Goal: Information Seeking & Learning: Check status

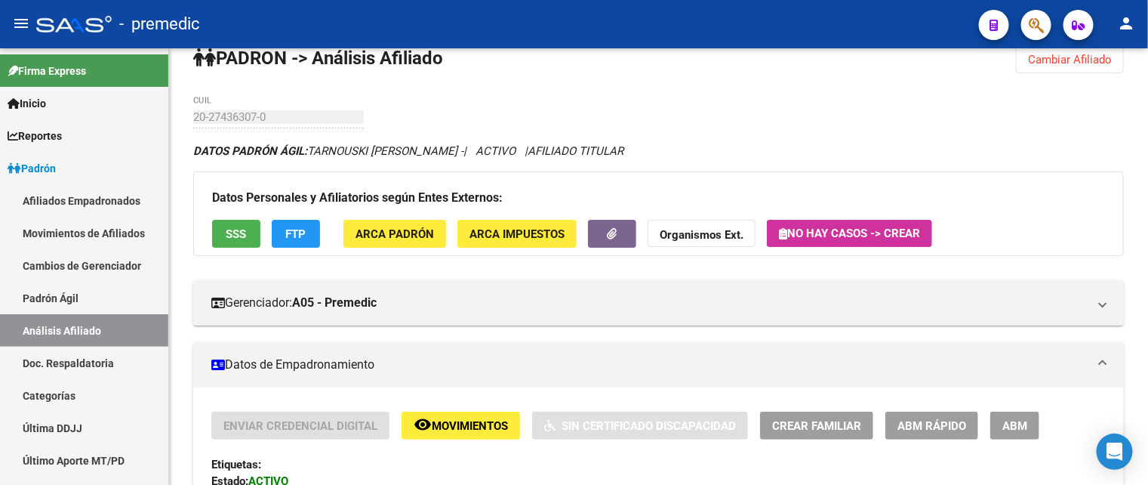
scroll to position [26, 0]
drag, startPoint x: 1027, startPoint y: 16, endPoint x: 746, endPoint y: 112, distance: 297.4
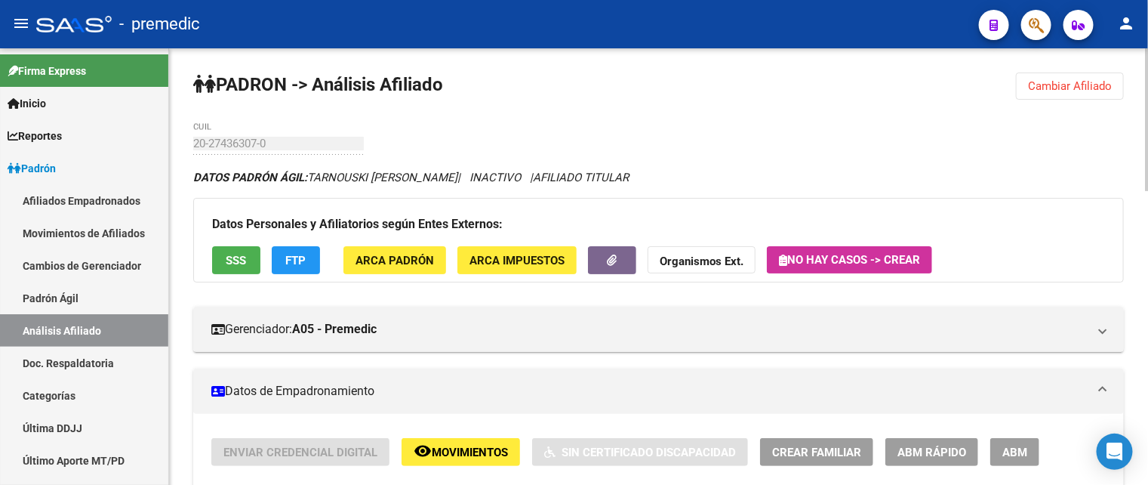
click at [1094, 172] on div "DATOS PADRÓN ÁGIL: TARNOUSKI PABLO ANDRES | INACTIVO | AFILIADO TITULAR" at bounding box center [658, 177] width 931 height 17
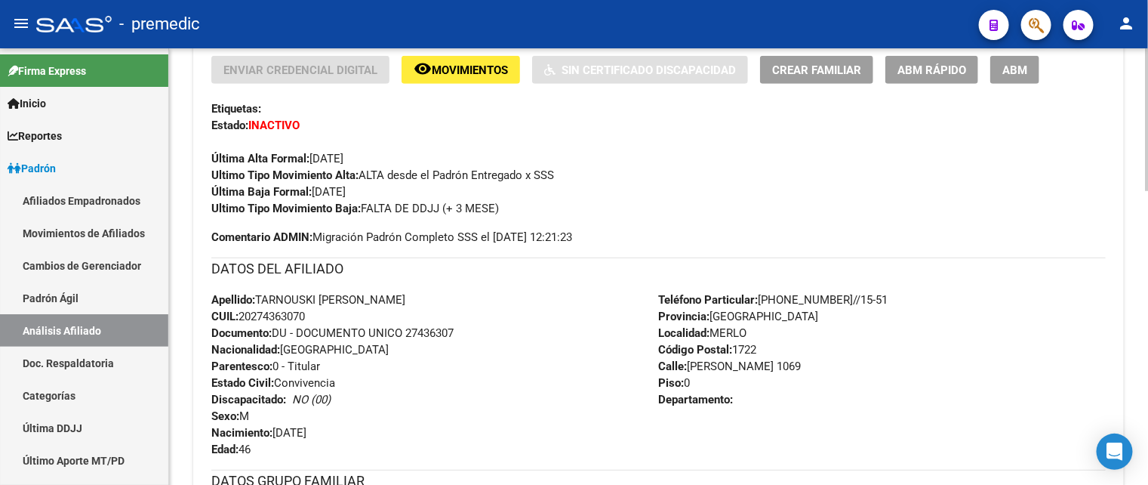
scroll to position [894, 0]
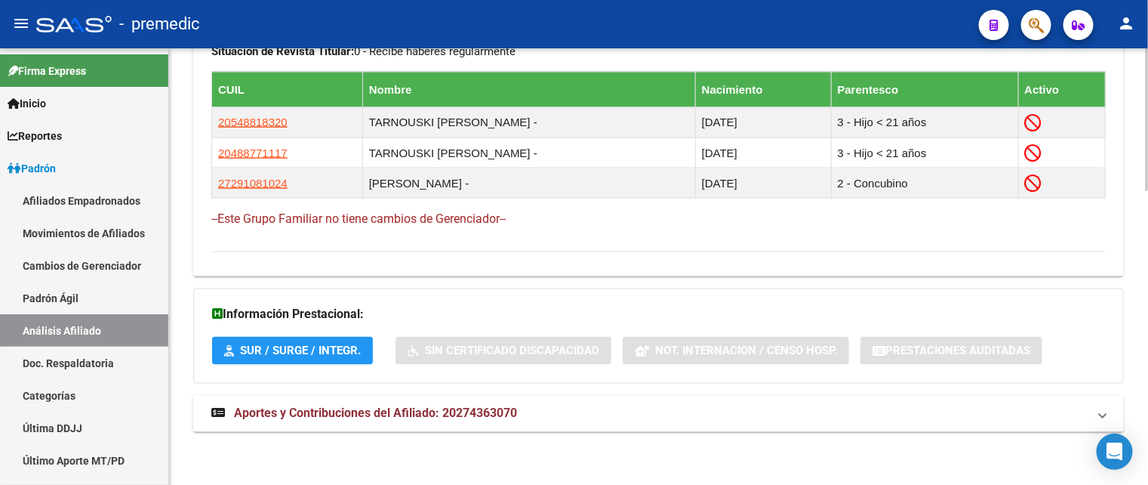
click at [1094, 217] on h4 "--Este Grupo Familiar no tiene cambios de Gerenciador--" at bounding box center [658, 219] width 894 height 17
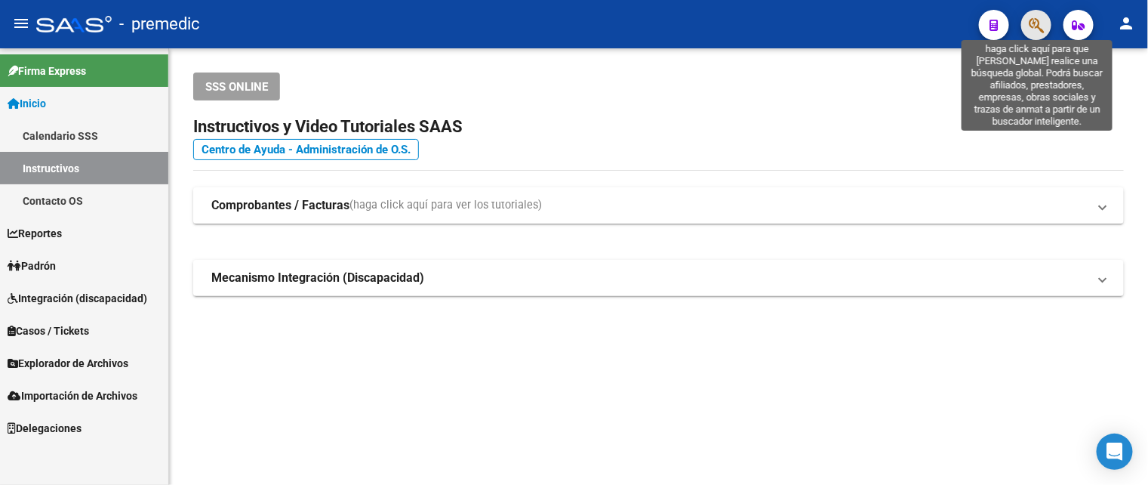
click at [1038, 31] on icon "button" at bounding box center [1036, 25] width 15 height 17
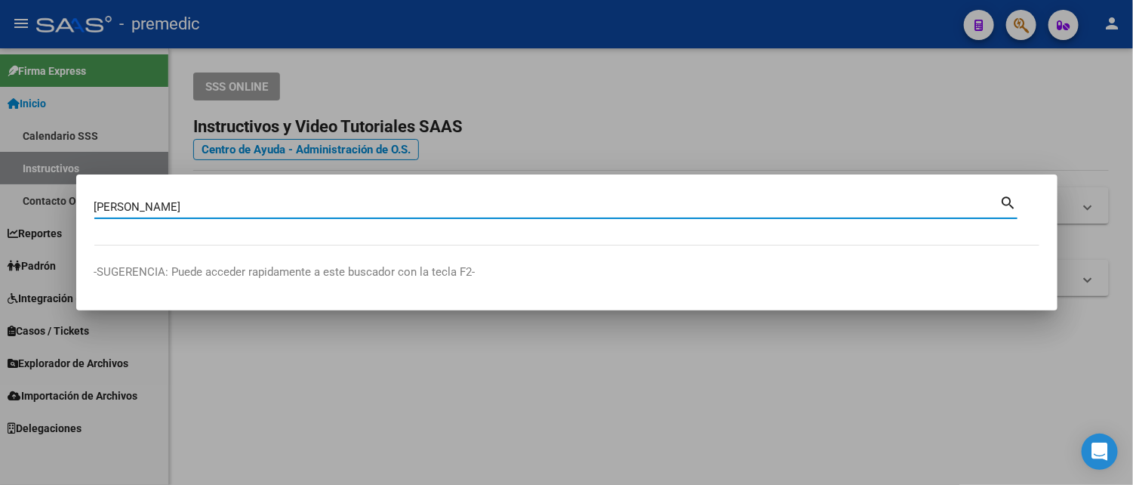
type input "[PERSON_NAME]"
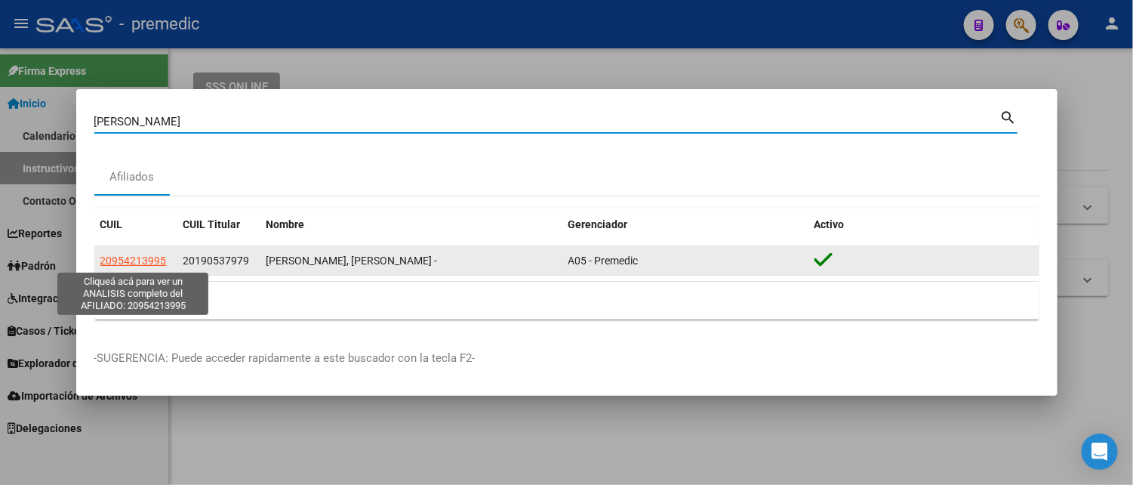
click at [138, 257] on span "20954213995" at bounding box center [133, 260] width 66 height 12
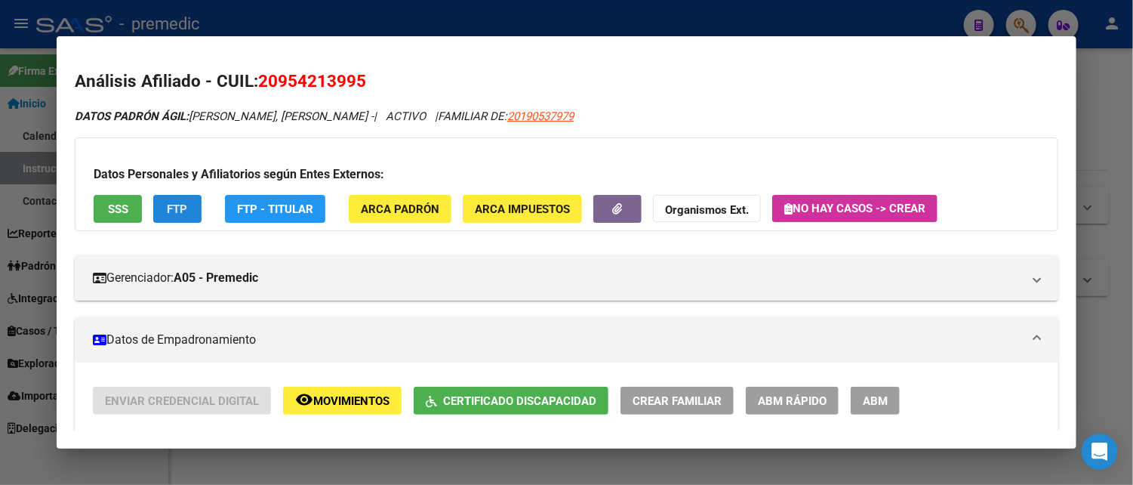
click at [158, 214] on button "FTP" at bounding box center [177, 209] width 48 height 28
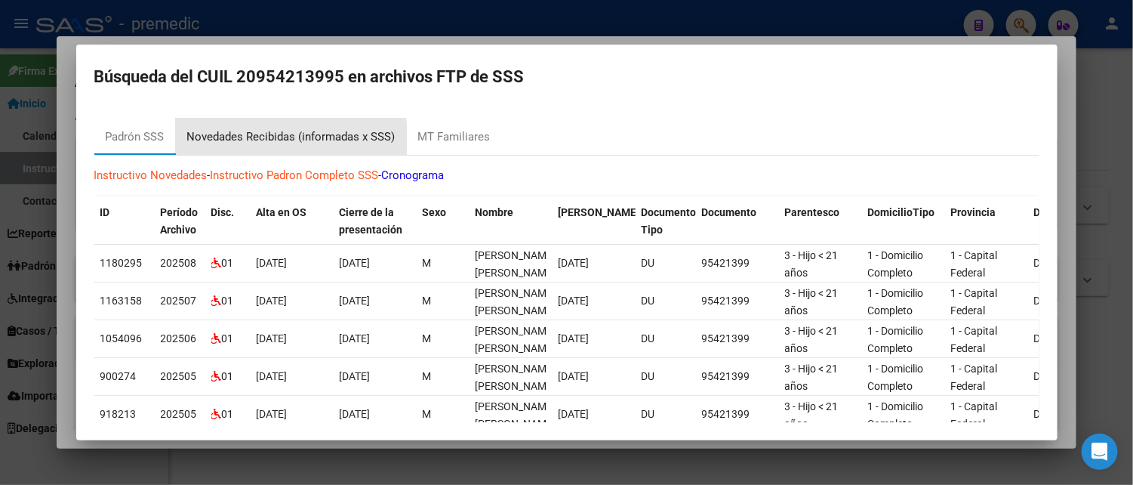
click at [219, 146] on div "Novedades Recibidas (informadas x SSS)" at bounding box center [291, 136] width 231 height 36
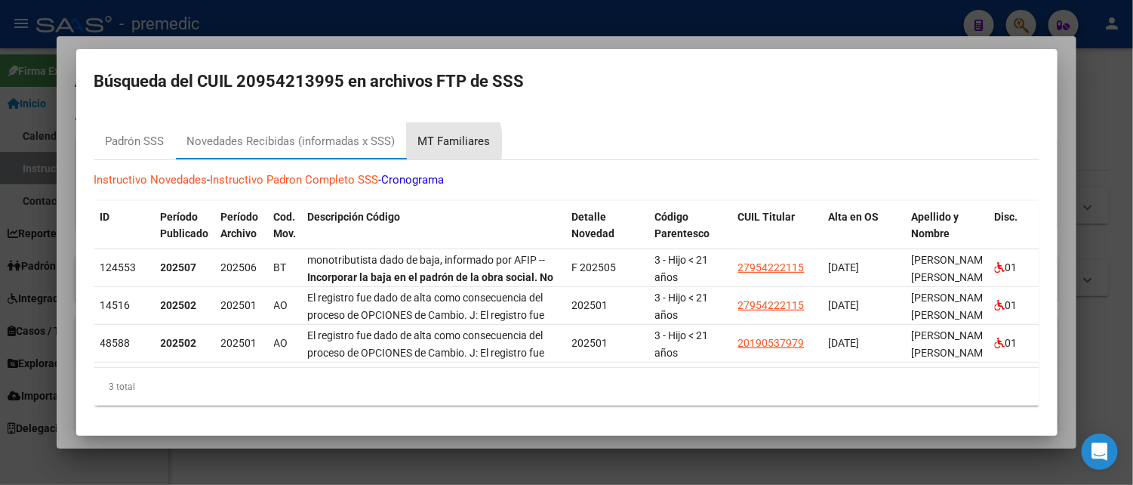
click at [441, 139] on div "MT Familiares" at bounding box center [454, 141] width 72 height 17
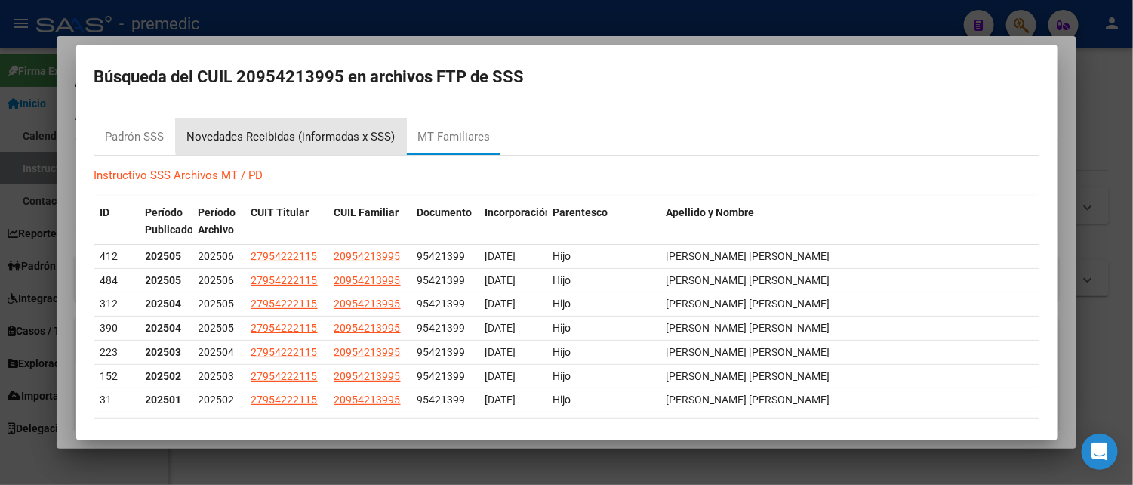
click at [346, 134] on div "Novedades Recibidas (informadas x SSS)" at bounding box center [291, 136] width 208 height 17
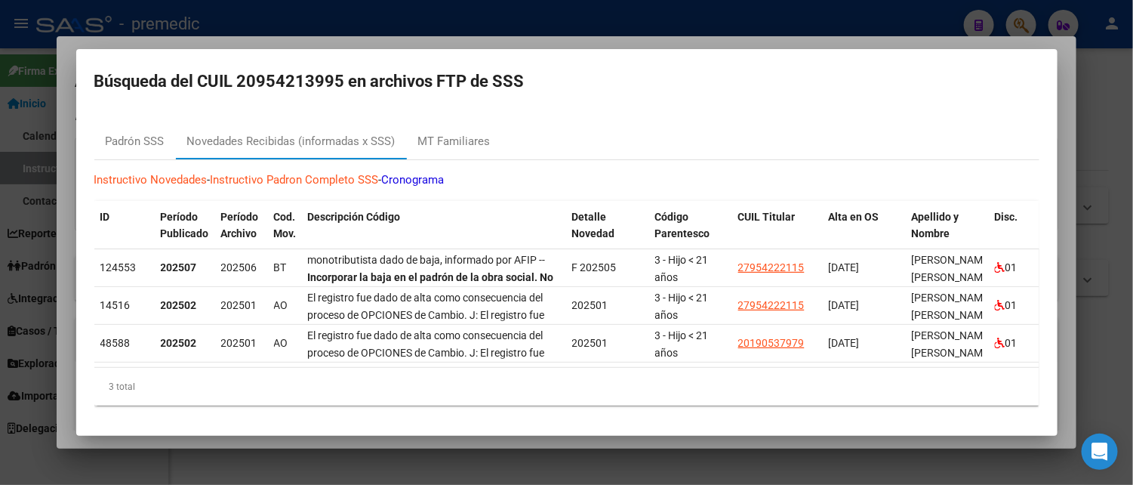
click at [294, 16] on div at bounding box center [566, 242] width 1133 height 485
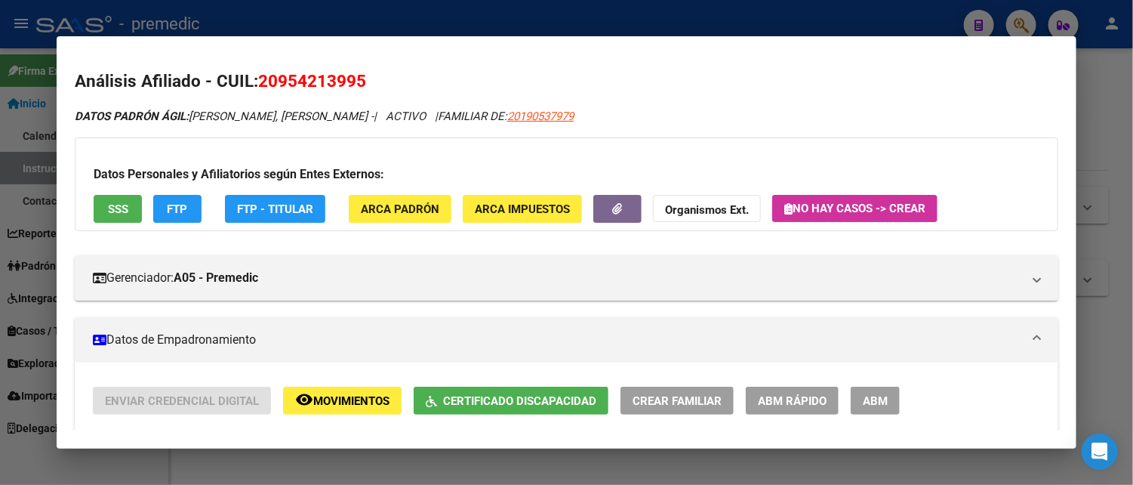
click at [294, 16] on div at bounding box center [566, 242] width 1133 height 485
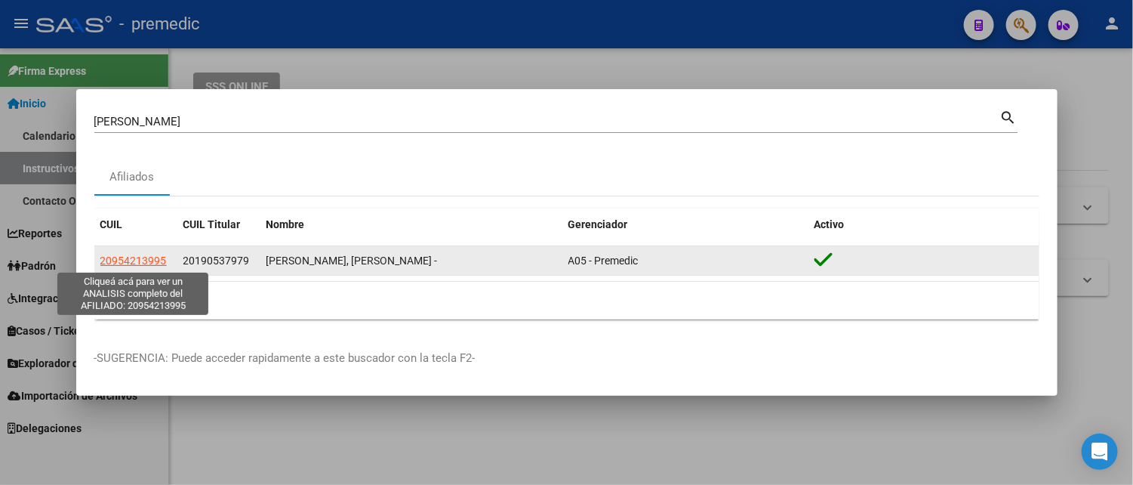
click at [149, 257] on span "20954213995" at bounding box center [133, 260] width 66 height 12
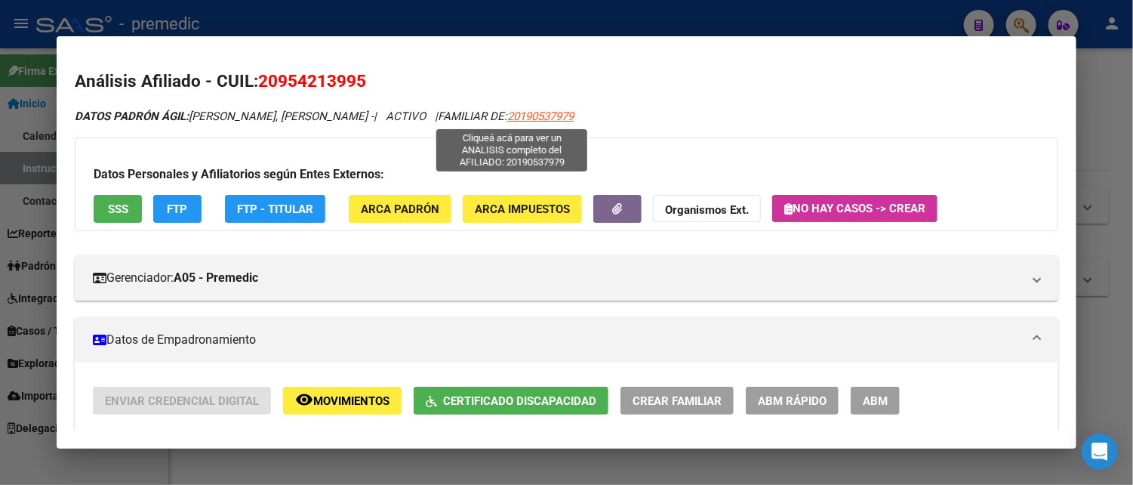
click at [507, 112] on span "20190537979" at bounding box center [540, 116] width 66 height 14
type textarea "20190537979"
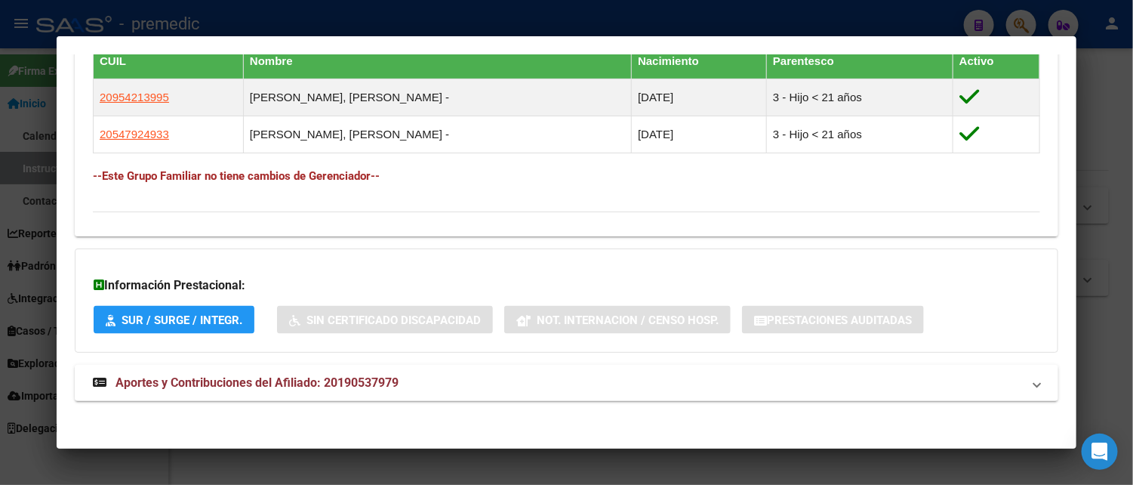
scroll to position [863, 0]
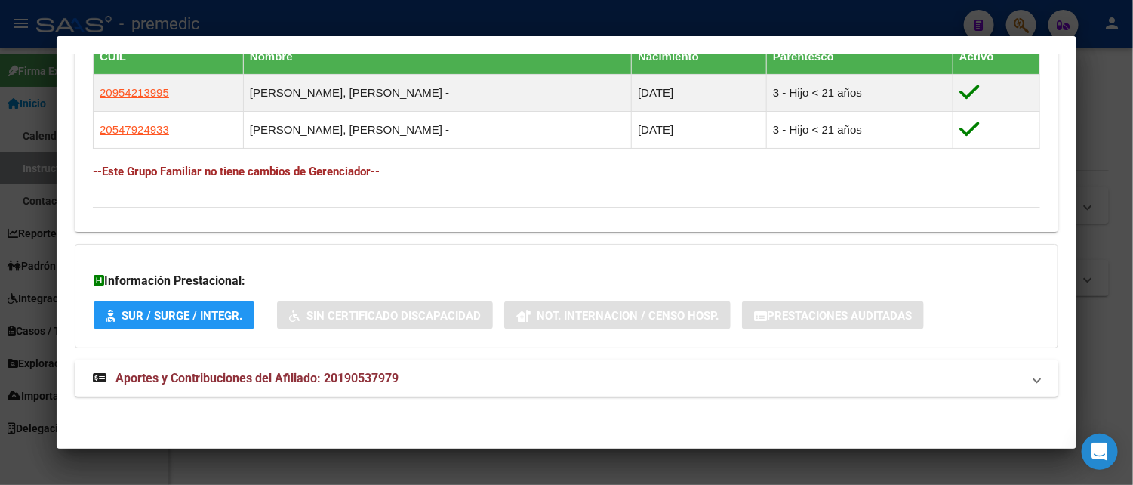
click at [266, 369] on strong "Aportes y Contribuciones del Afiliado: 20190537979" at bounding box center [246, 378] width 306 height 18
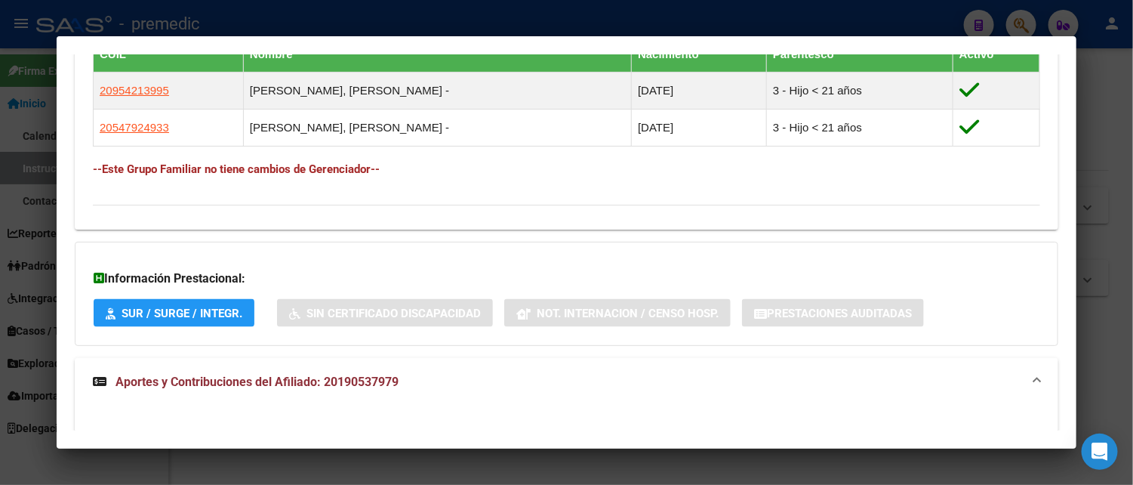
click at [257, 295] on div "Información Prestacional: SUR / SURGE / INTEGR. Sin Certificado Discapacidad No…" at bounding box center [566, 294] width 983 height 104
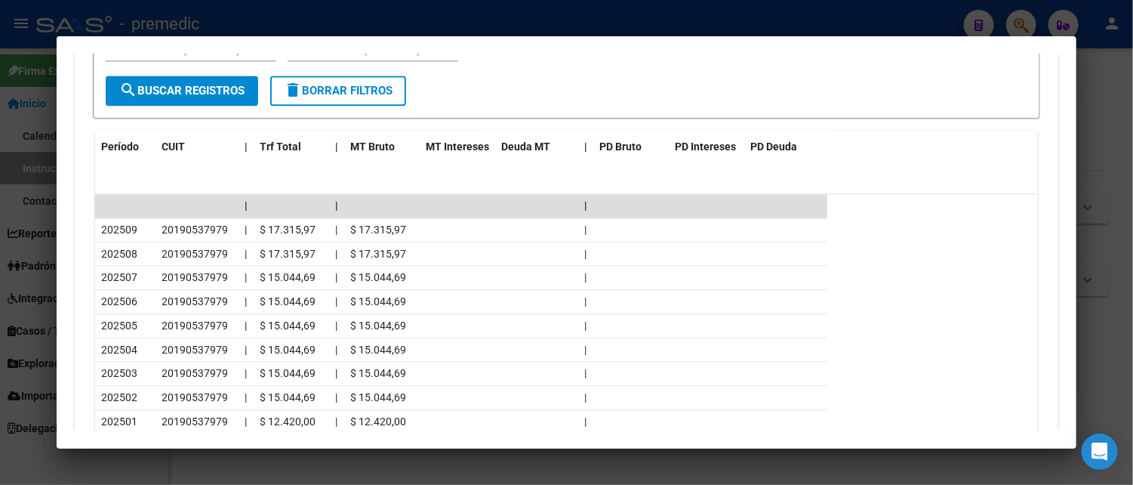
scroll to position [1417, 0]
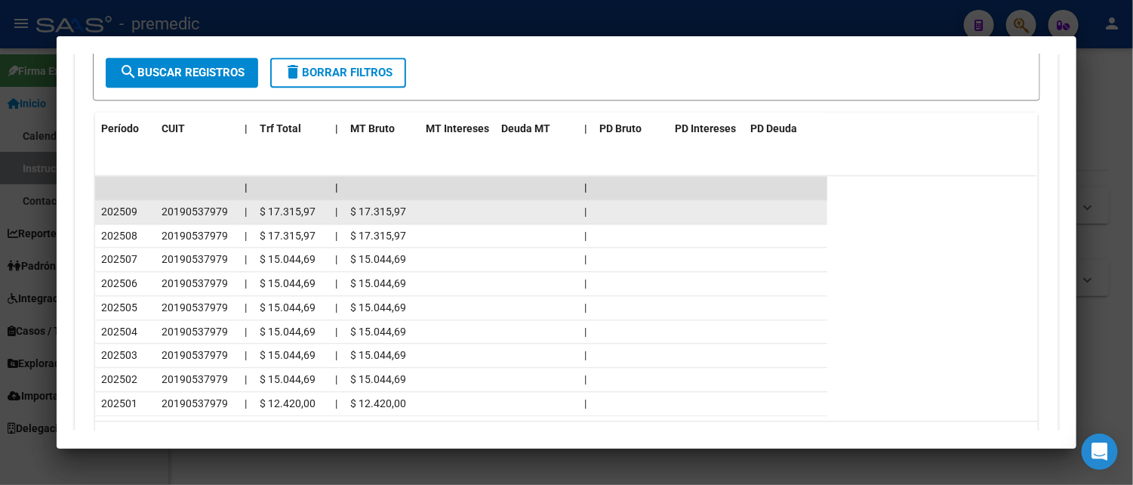
drag, startPoint x: 155, startPoint y: 213, endPoint x: 222, endPoint y: 218, distance: 67.4
click at [222, 218] on div "20190537979" at bounding box center [197, 211] width 71 height 17
copy span "20190537979"
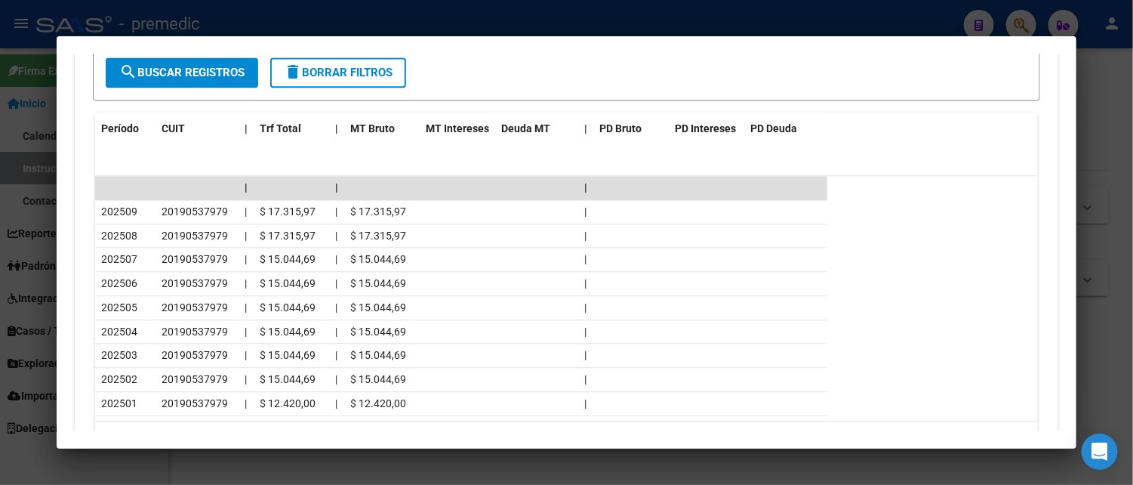
click at [489, 24] on div at bounding box center [566, 242] width 1133 height 485
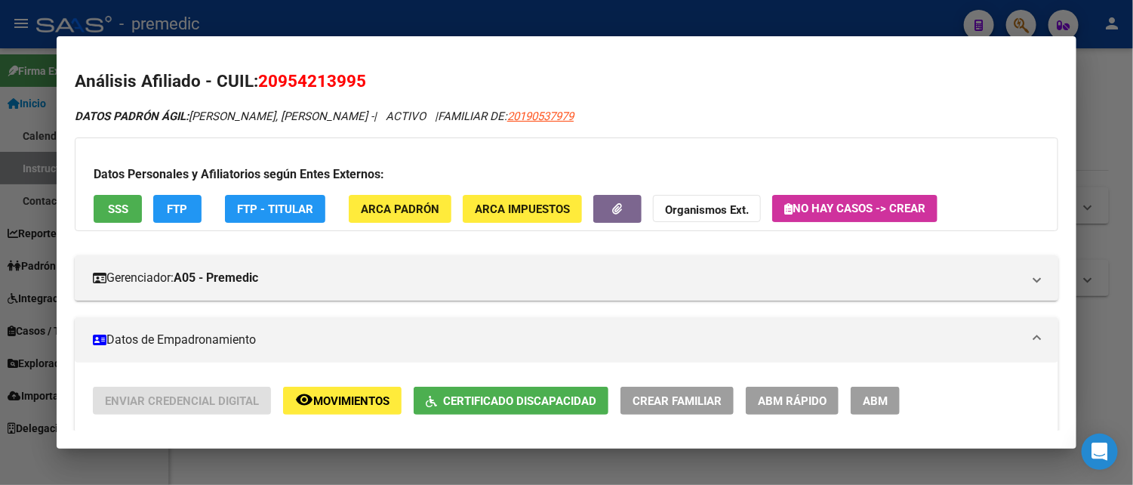
click at [778, 406] on span "ABM Rápido" at bounding box center [792, 401] width 69 height 14
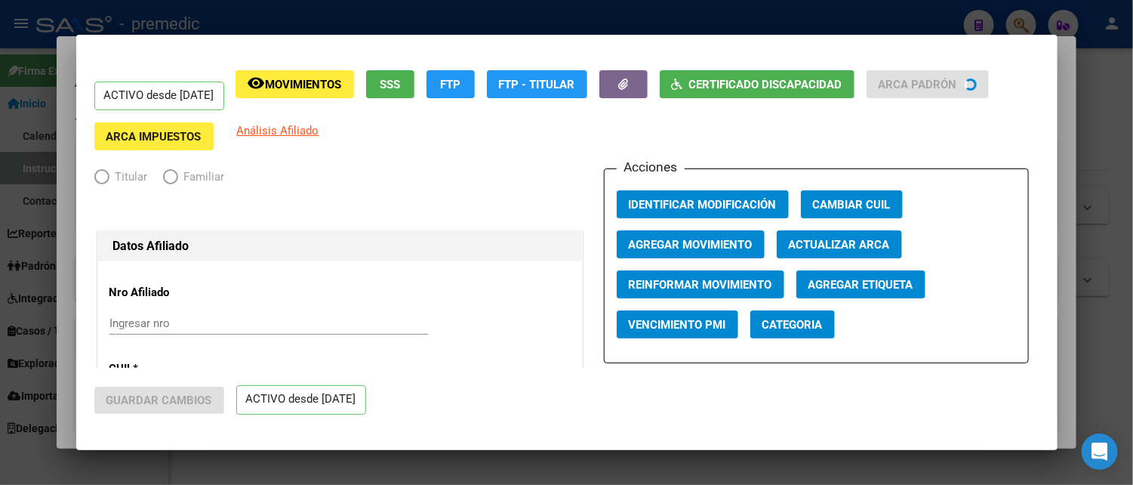
radio input "true"
type input "20-19053797-9"
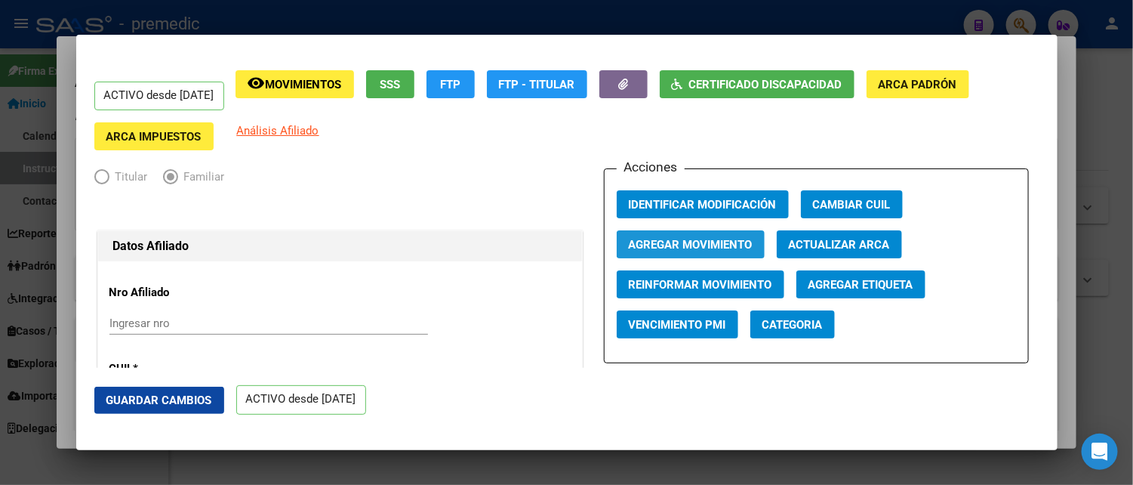
click at [718, 246] on span "Agregar Movimiento" at bounding box center [691, 245] width 124 height 14
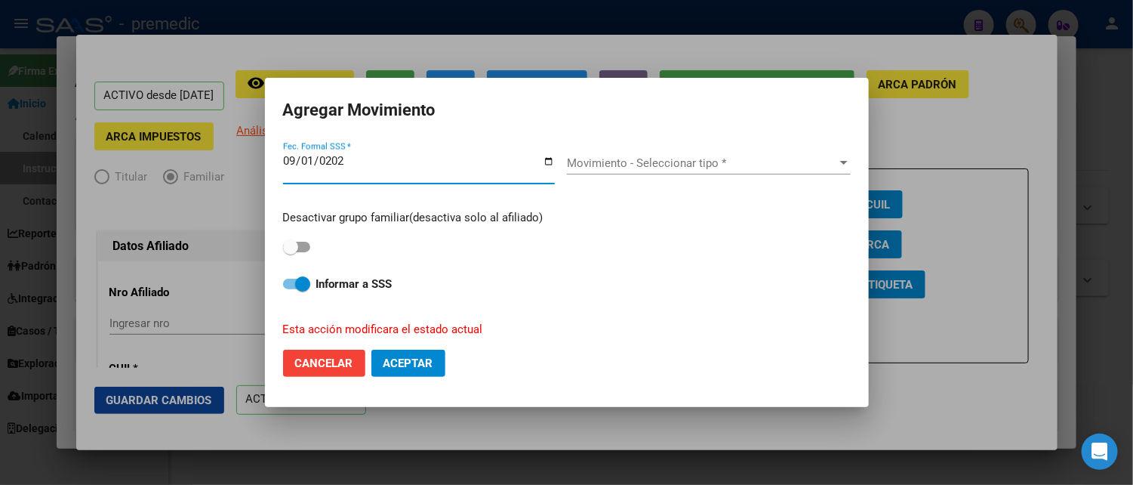
type input "2025-09-01"
click at [659, 171] on div "Movimiento - Seleccionar tipo * Movimiento - Seleccionar tipo *" at bounding box center [709, 163] width 284 height 23
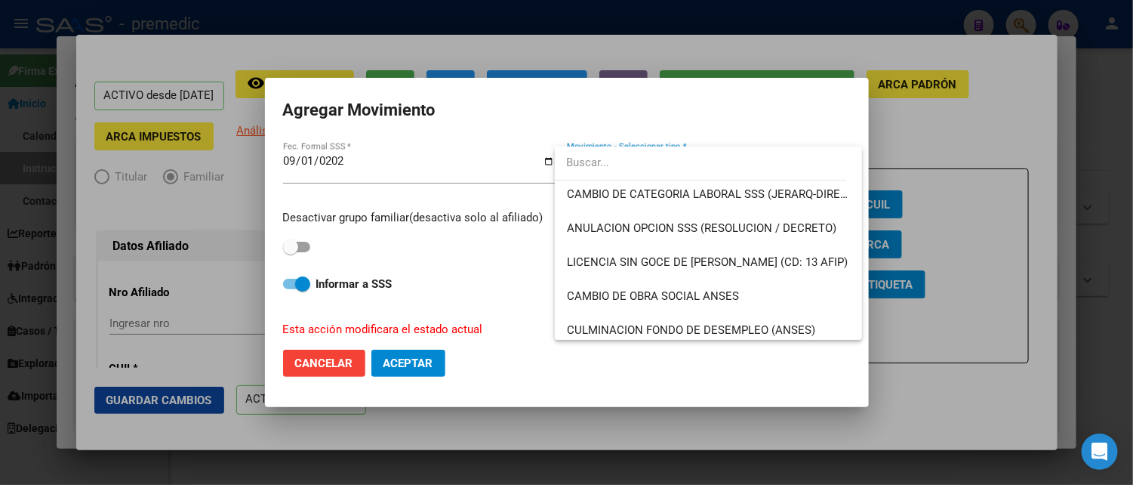
scroll to position [306, 0]
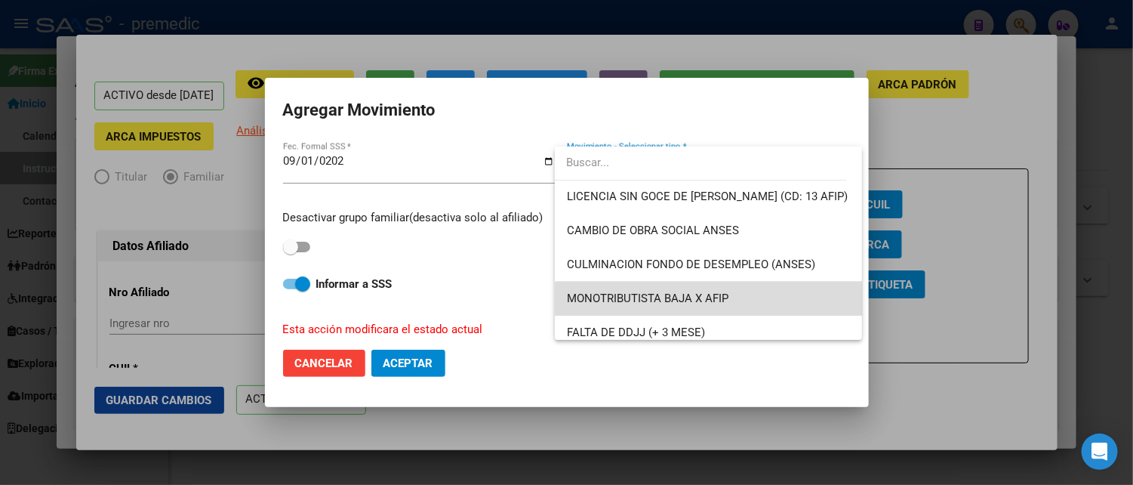
click at [745, 300] on span "MONOTRIBUTISTA BAJA X AFIP" at bounding box center [708, 299] width 283 height 34
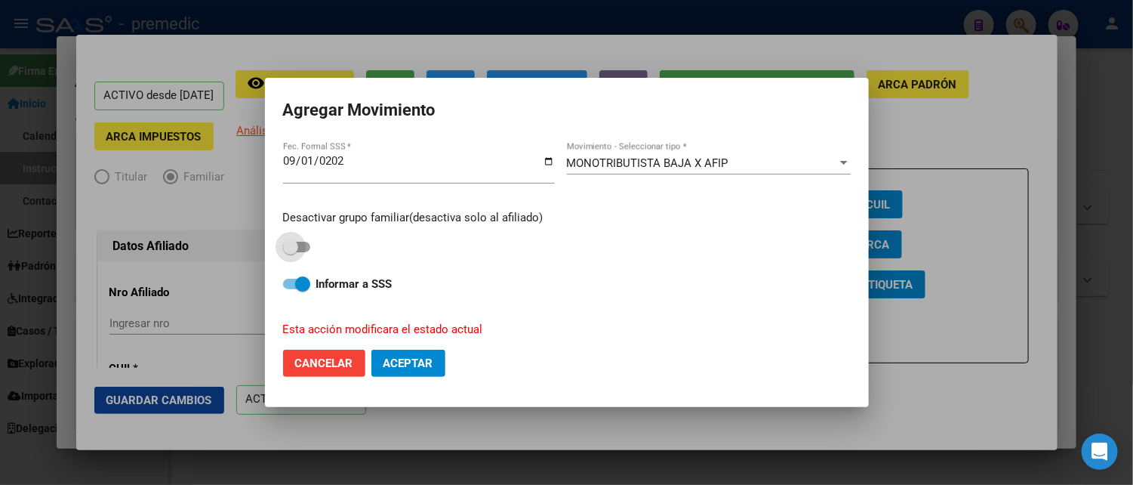
click at [294, 242] on span at bounding box center [290, 246] width 15 height 15
click at [291, 252] on input "checkbox" at bounding box center [290, 252] width 1 height 1
checkbox input "true"
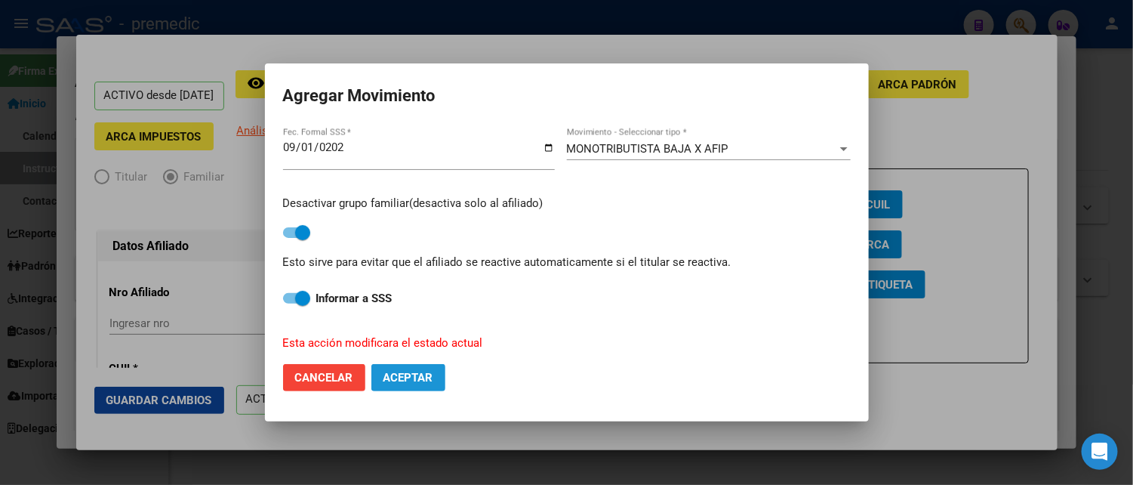
click at [409, 374] on span "Aceptar" at bounding box center [408, 378] width 50 height 14
checkbox input "false"
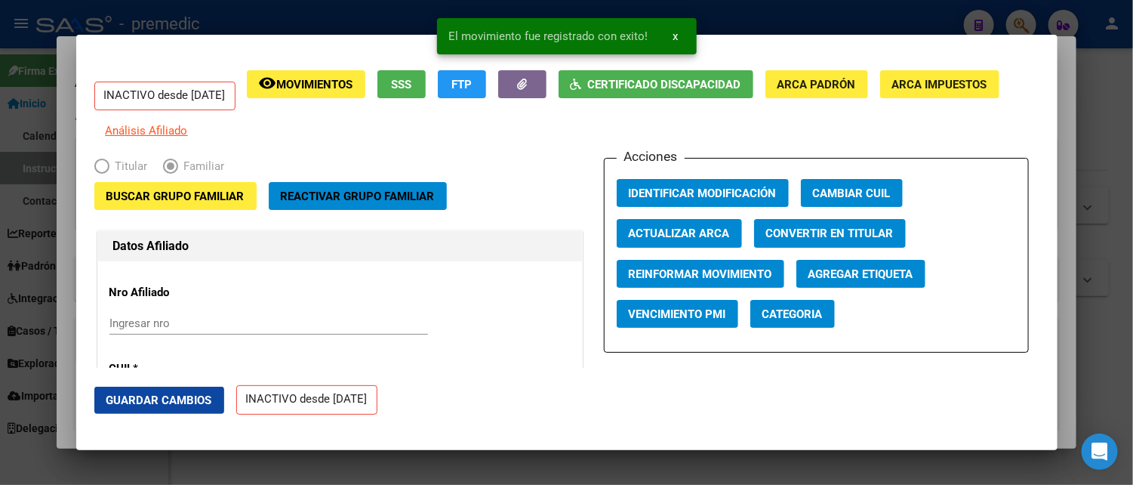
click at [64, 228] on div at bounding box center [566, 242] width 1133 height 485
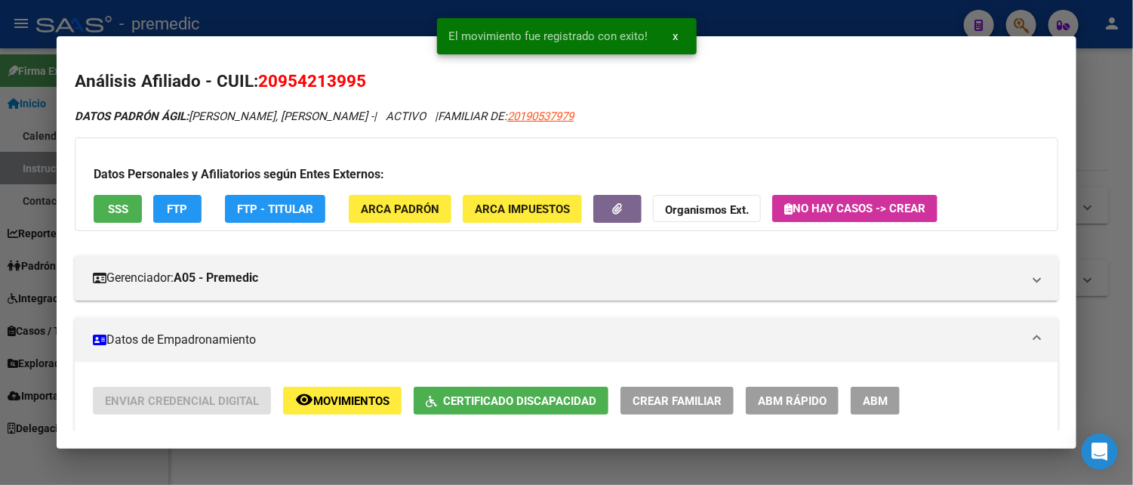
click at [34, 159] on div at bounding box center [566, 242] width 1133 height 485
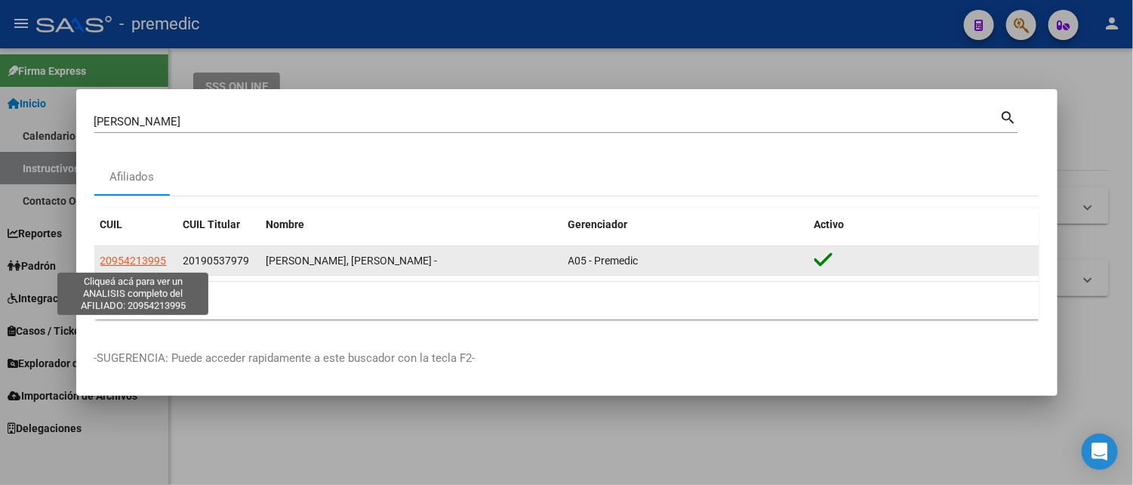
click at [139, 260] on span "20954213995" at bounding box center [133, 260] width 66 height 12
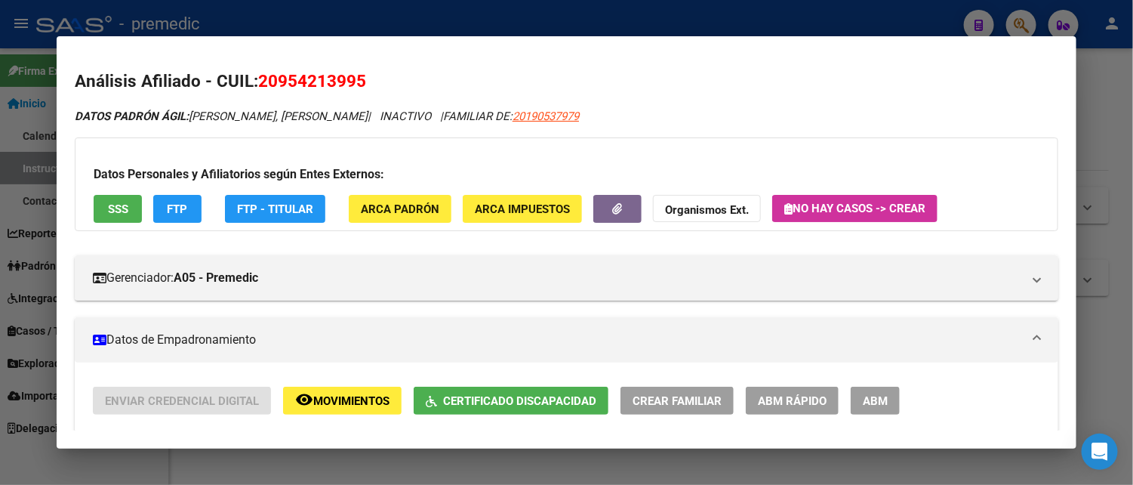
click at [808, 118] on div "DATOS PADRÓN ÁGIL: VENEGAS MATA, IAN JOSE | INACTIVO | FAMILIAR DE: 20190537979" at bounding box center [566, 116] width 983 height 17
click at [1083, 242] on div at bounding box center [566, 242] width 1133 height 485
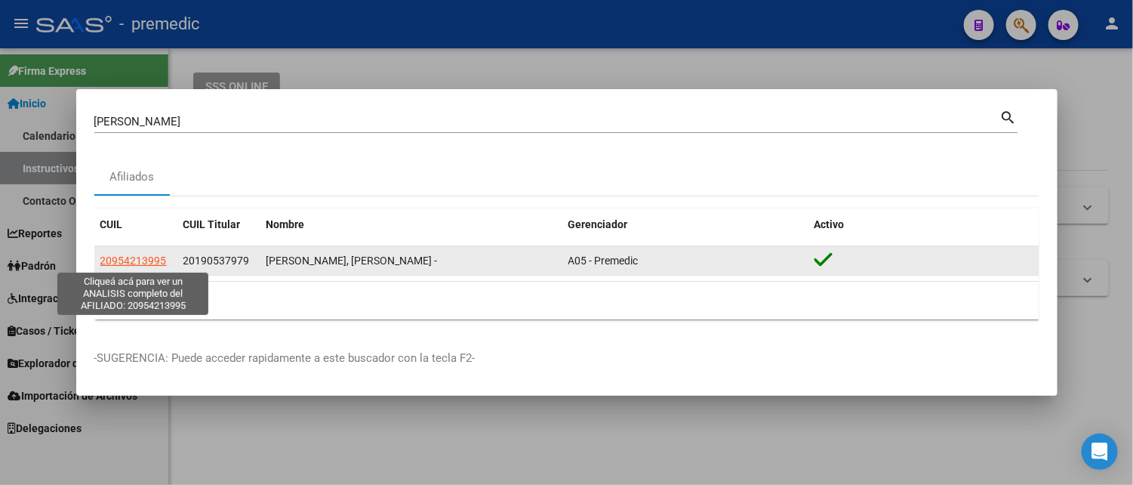
click at [121, 263] on span "20954213995" at bounding box center [133, 260] width 66 height 12
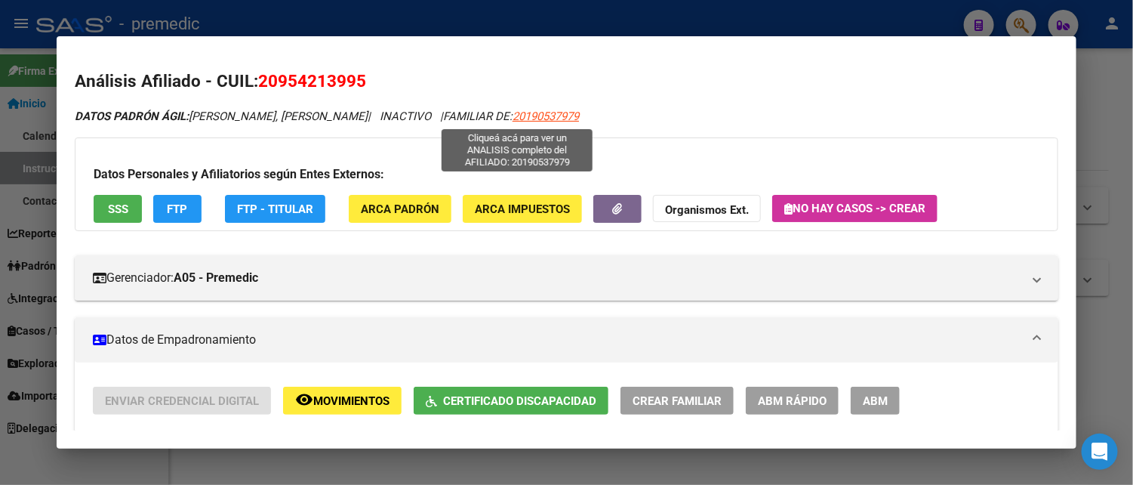
click at [512, 117] on span "20190537979" at bounding box center [545, 116] width 66 height 14
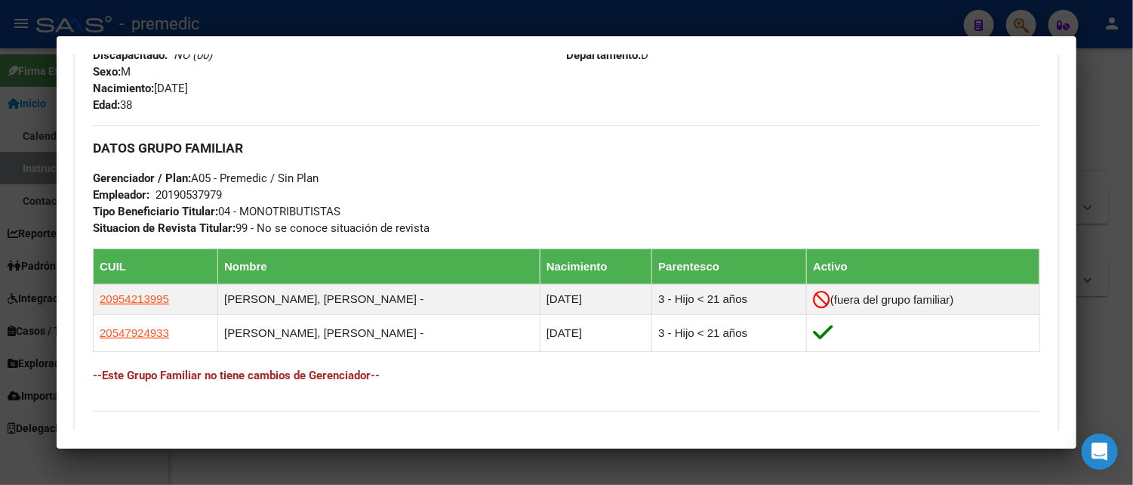
scroll to position [762, 0]
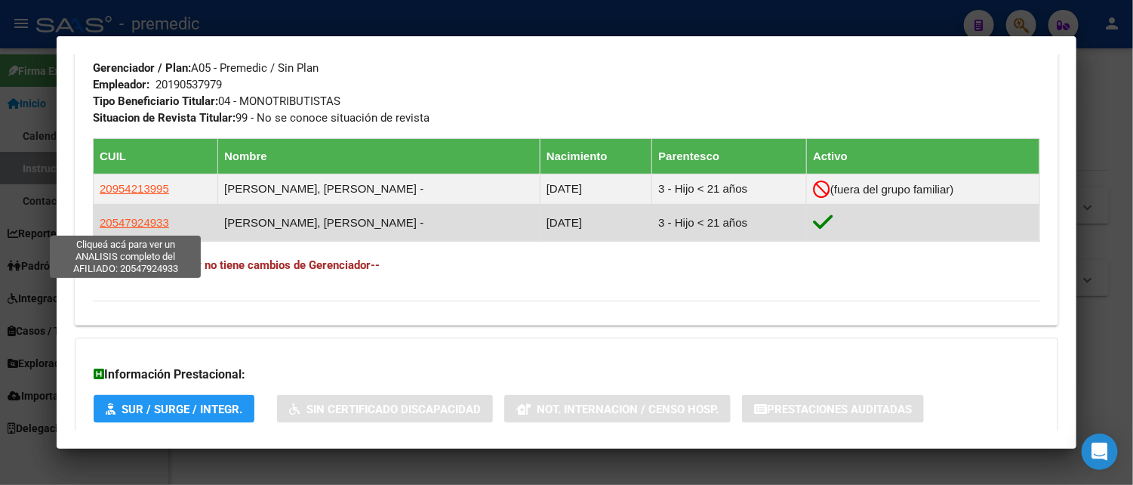
click at [134, 223] on span "20547924933" at bounding box center [134, 222] width 69 height 13
type textarea "20547924933"
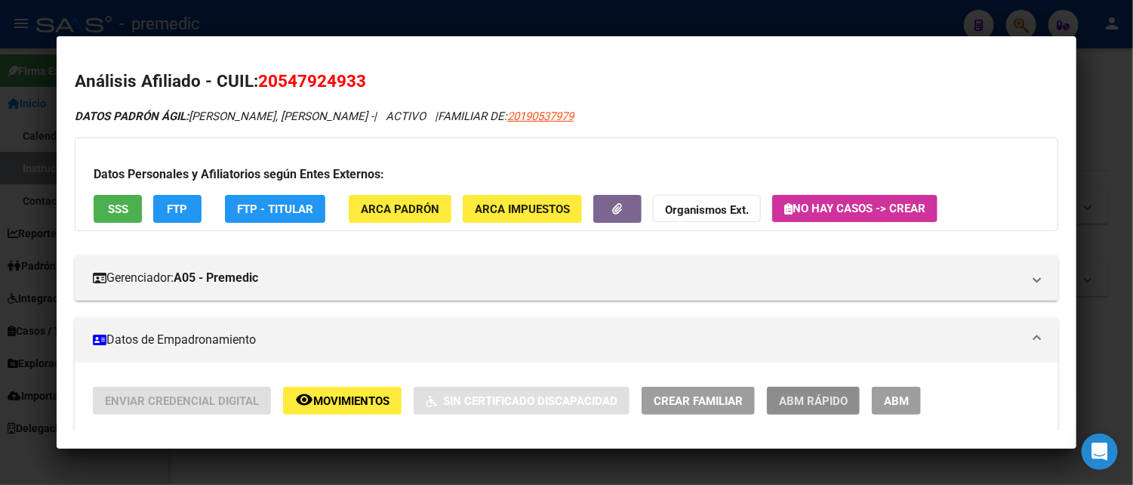
click at [793, 398] on span "ABM Rápido" at bounding box center [813, 401] width 69 height 14
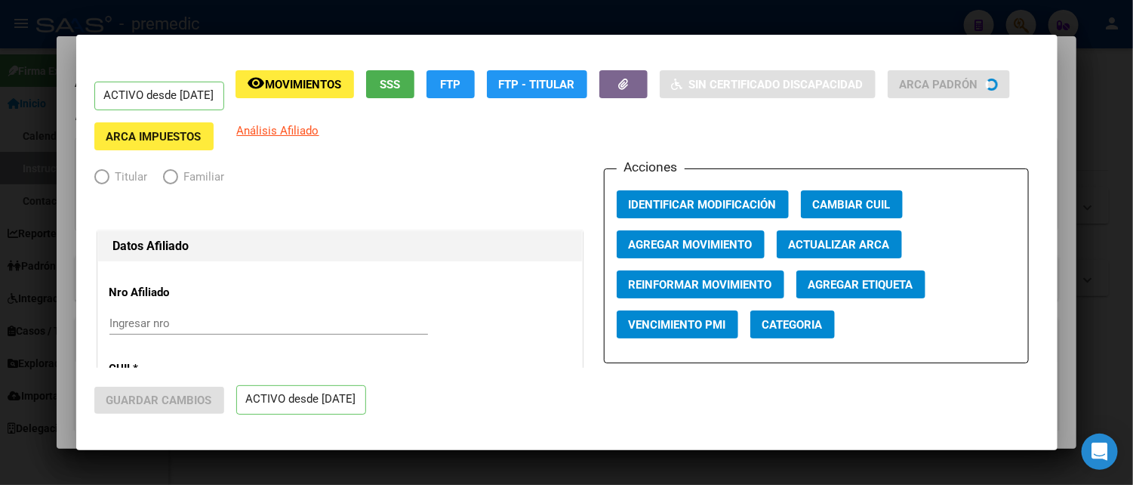
radio input "true"
type input "20-19053797-9"
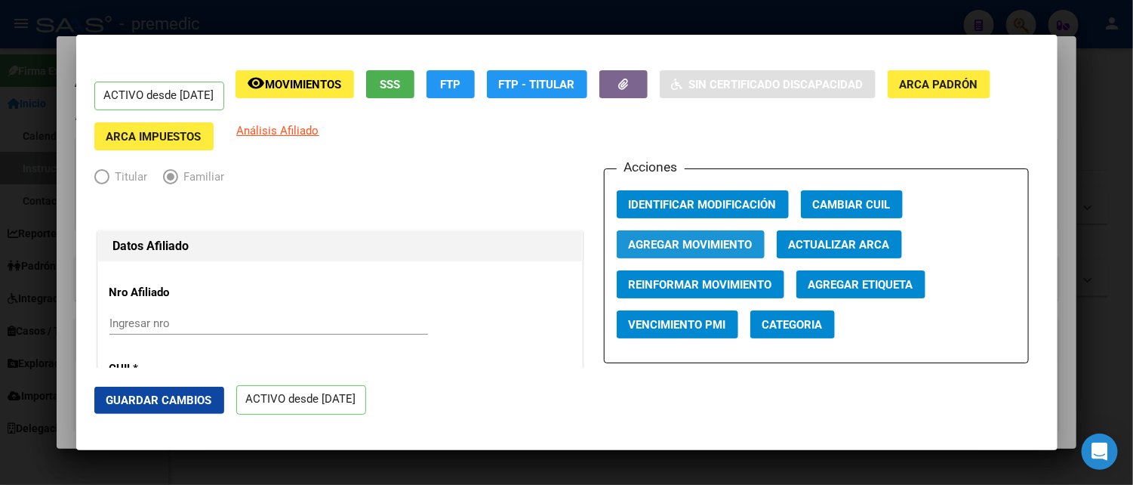
click at [702, 242] on span "Agregar Movimiento" at bounding box center [691, 245] width 124 height 14
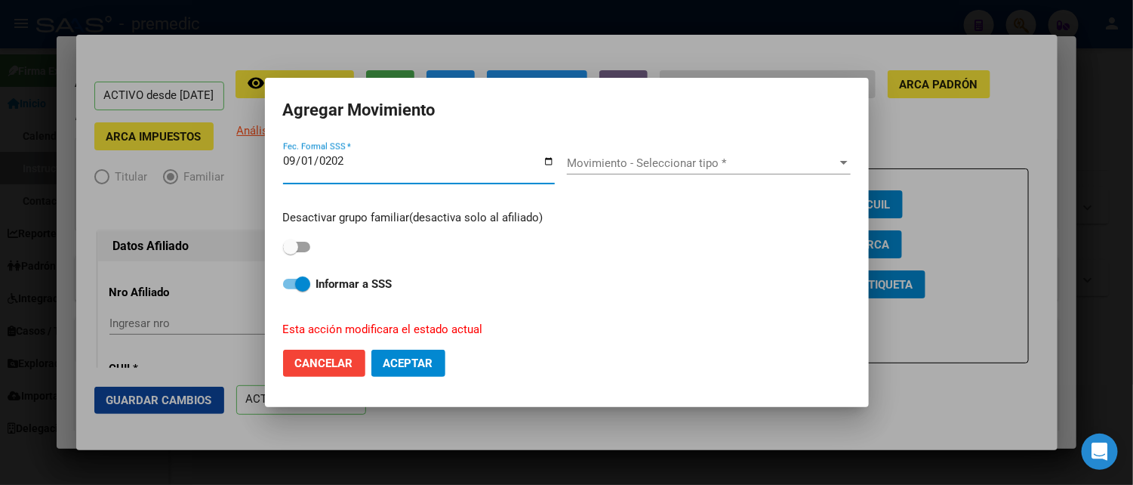
type input "2025-09-01"
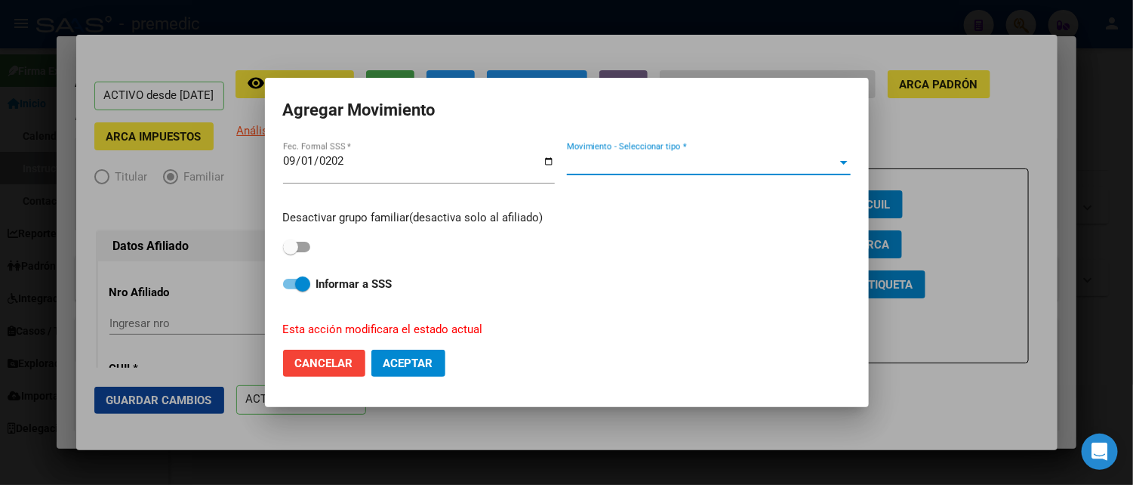
click at [660, 165] on span "Movimiento - Seleccionar tipo *" at bounding box center [702, 163] width 270 height 14
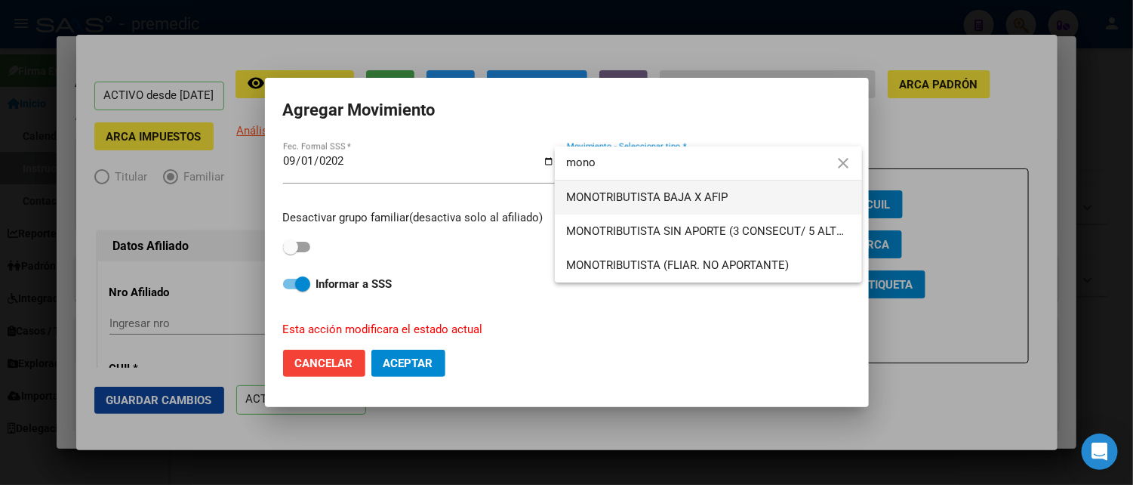
type input "mono"
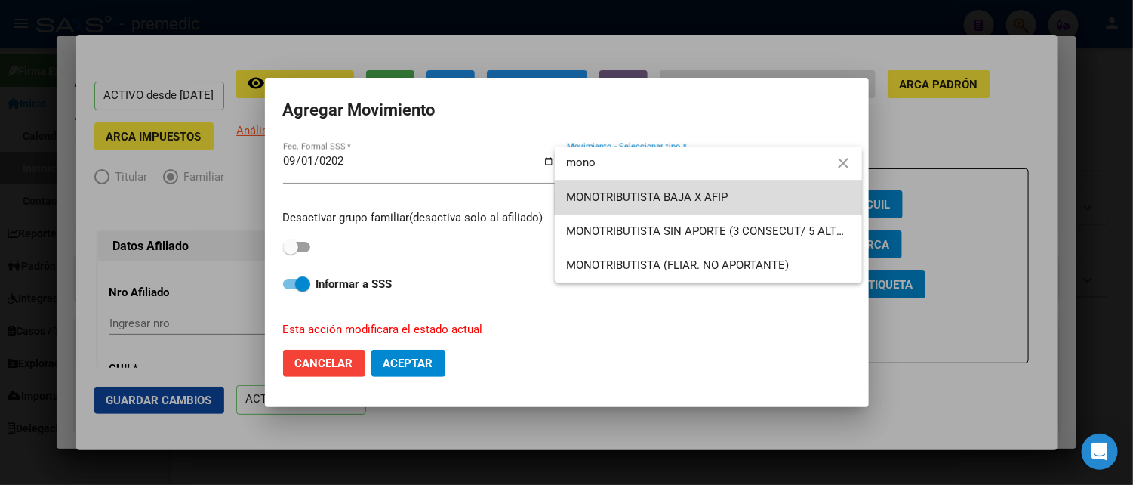
click at [746, 205] on span "MONOTRIBUTISTA BAJA X AFIP" at bounding box center [708, 197] width 283 height 34
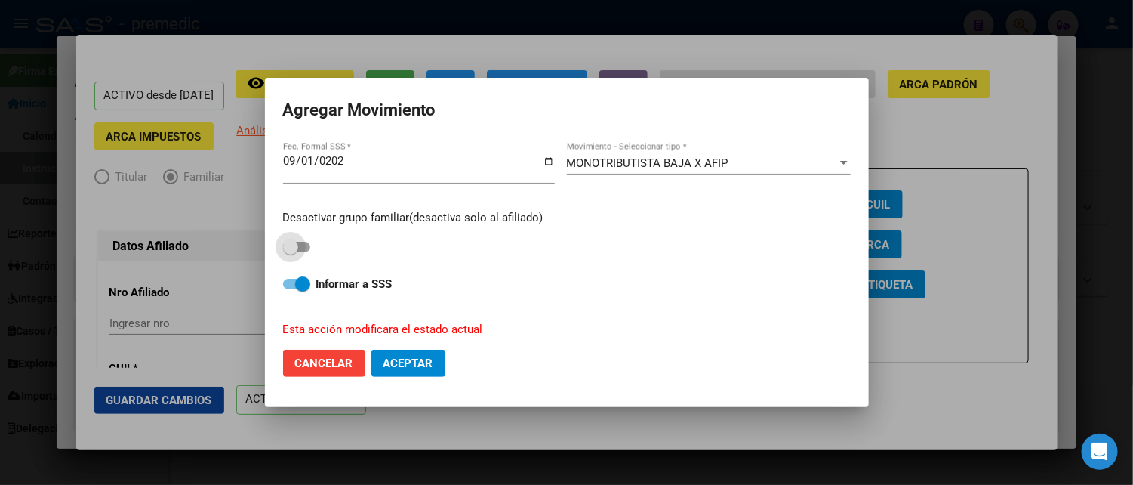
click at [291, 242] on span at bounding box center [290, 246] width 15 height 15
click at [291, 252] on input "checkbox" at bounding box center [290, 252] width 1 height 1
checkbox input "true"
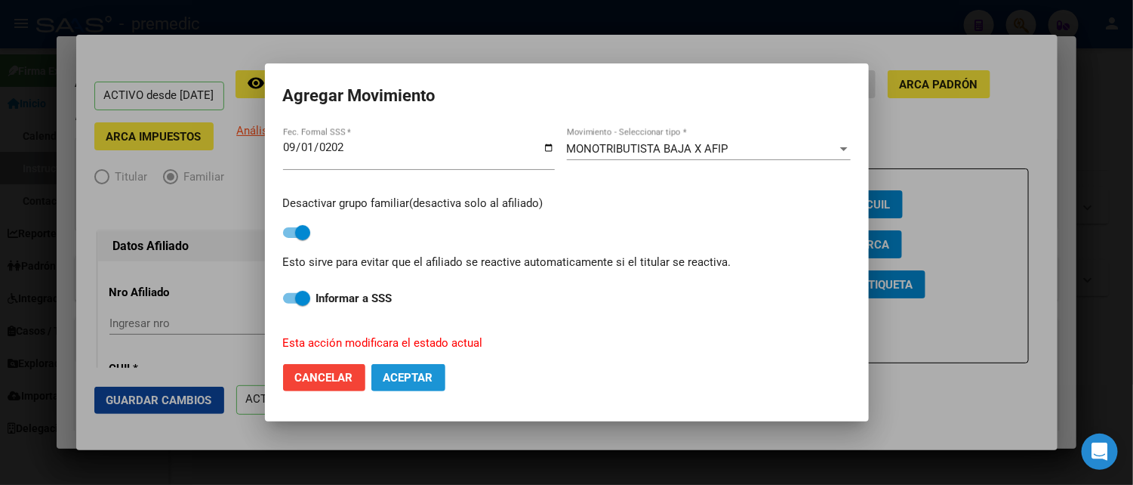
click at [423, 374] on span "Aceptar" at bounding box center [408, 378] width 50 height 14
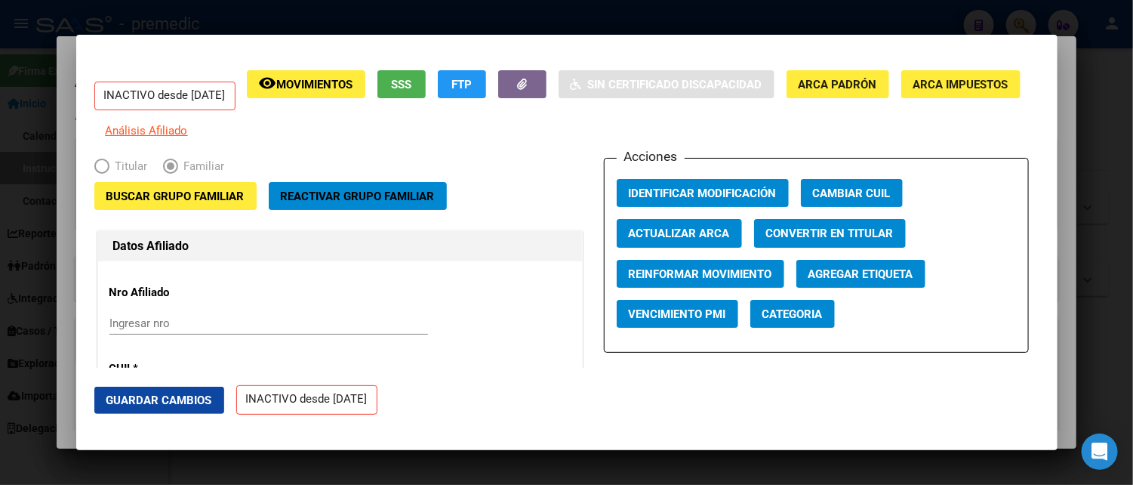
click at [882, 12] on div at bounding box center [566, 242] width 1133 height 485
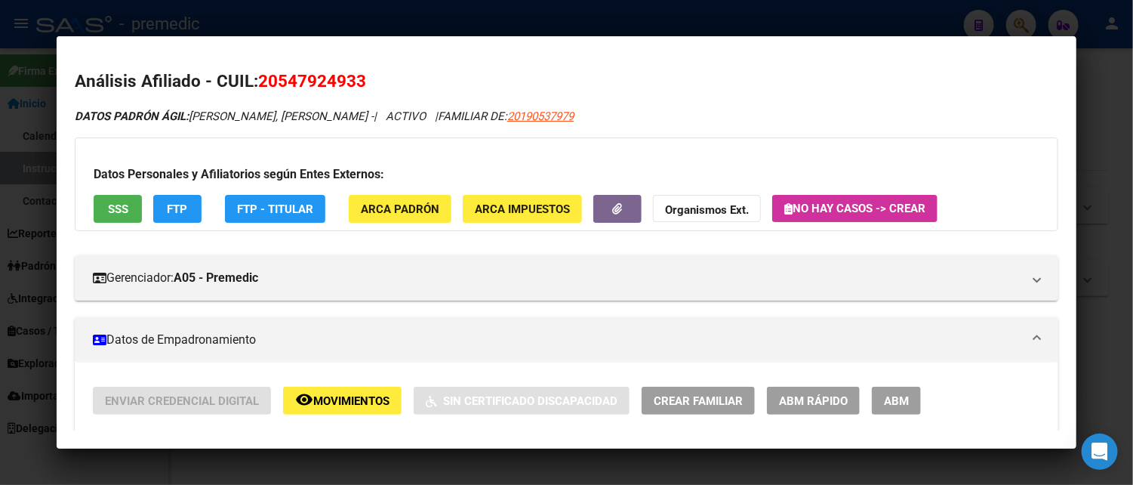
click at [859, 12] on div at bounding box center [566, 242] width 1133 height 485
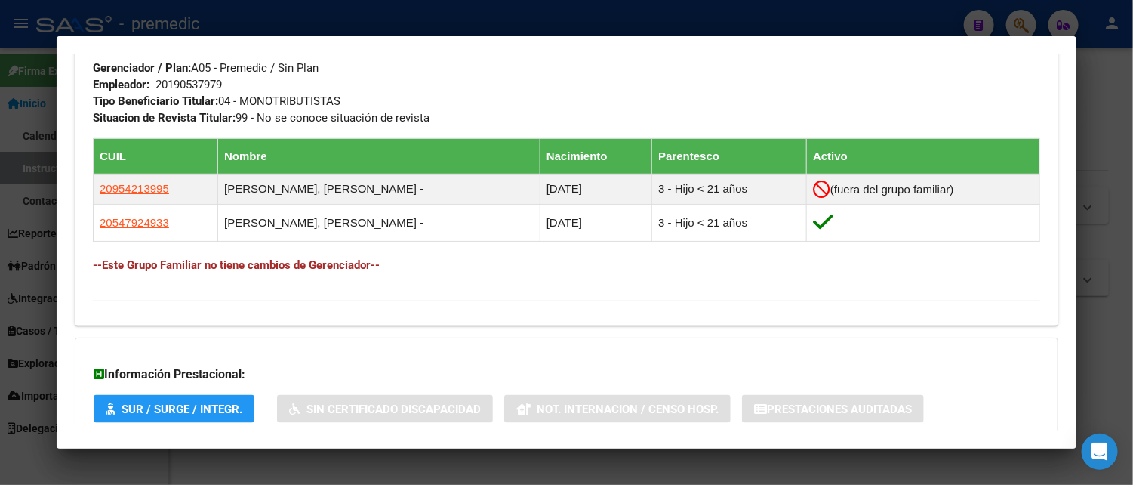
click at [849, 26] on div at bounding box center [566, 242] width 1133 height 485
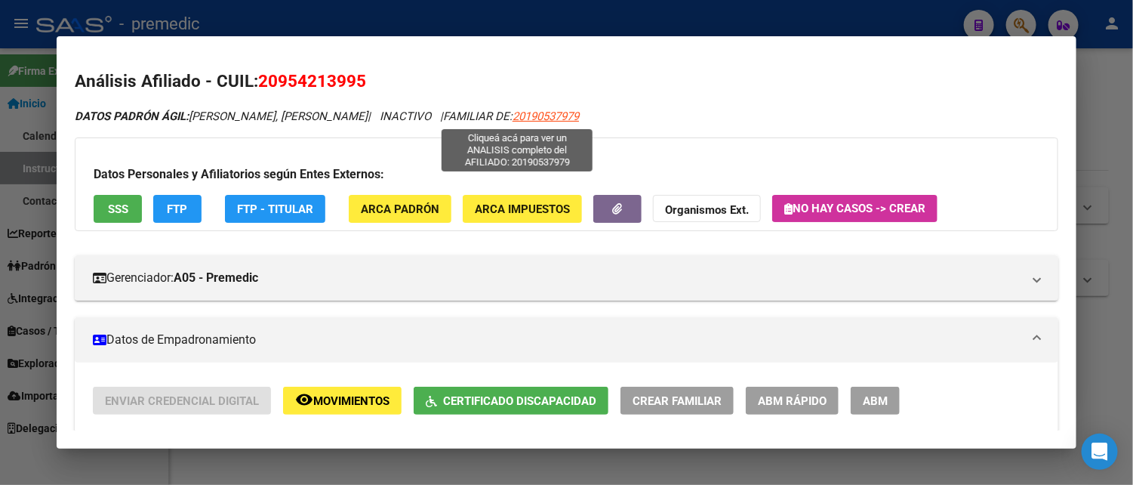
click at [523, 119] on span "20190537979" at bounding box center [545, 116] width 66 height 14
type textarea "20190537979"
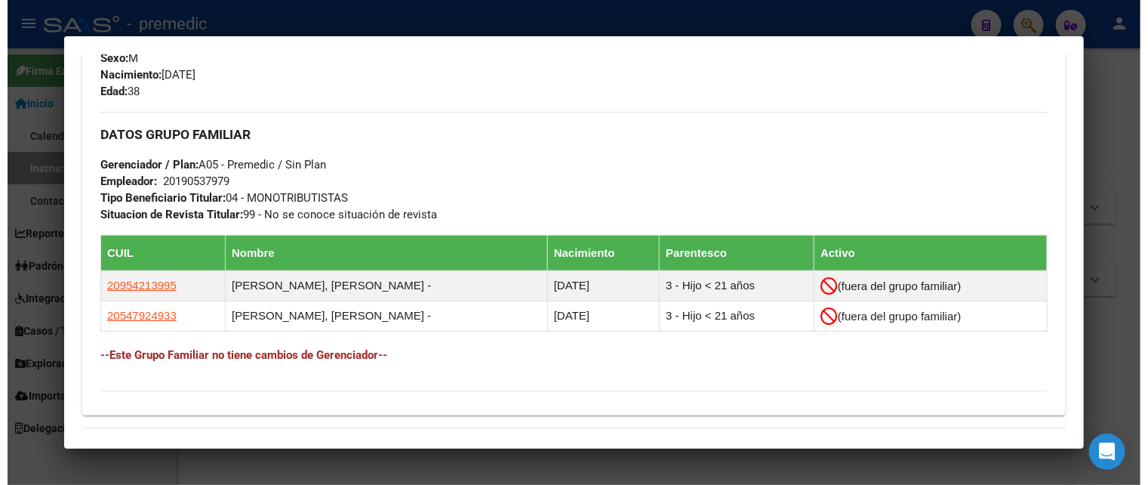
scroll to position [686, 0]
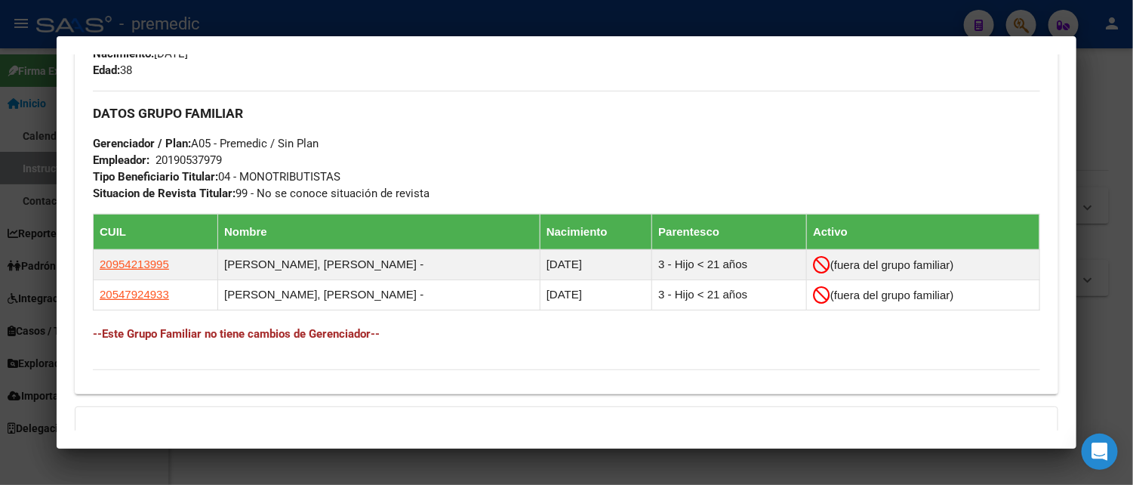
click at [1117, 194] on div at bounding box center [566, 242] width 1133 height 485
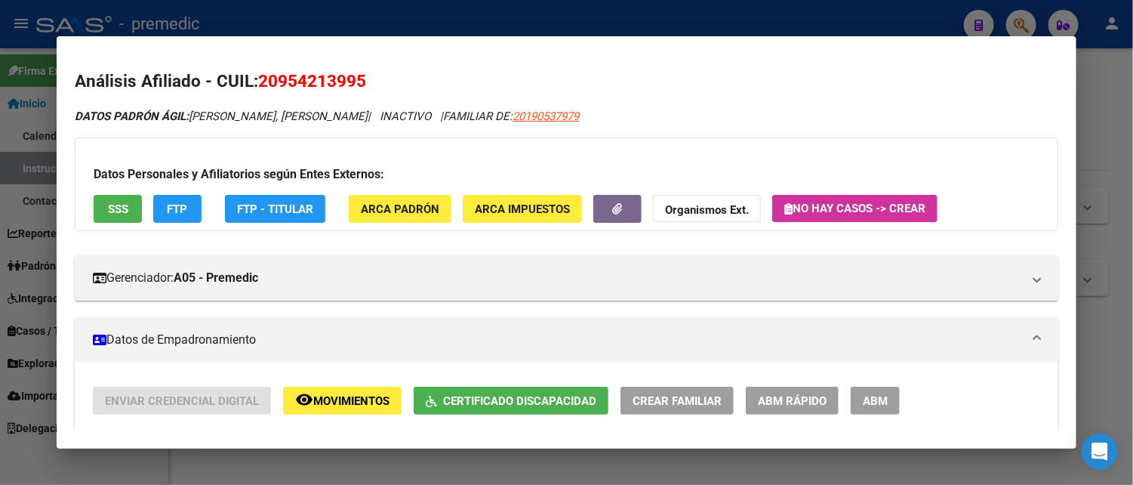
click at [1128, 132] on div at bounding box center [566, 242] width 1133 height 485
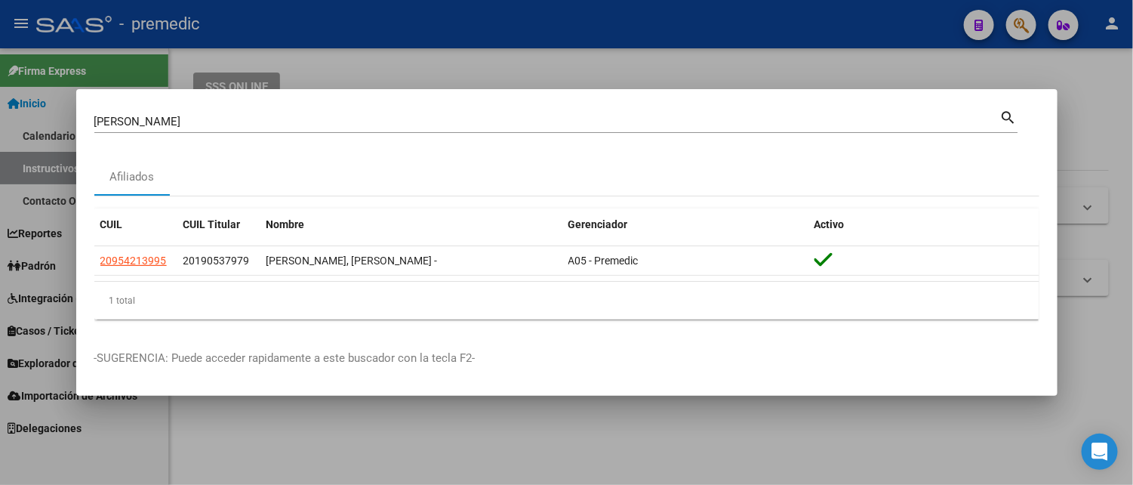
click at [402, 57] on div at bounding box center [566, 242] width 1133 height 485
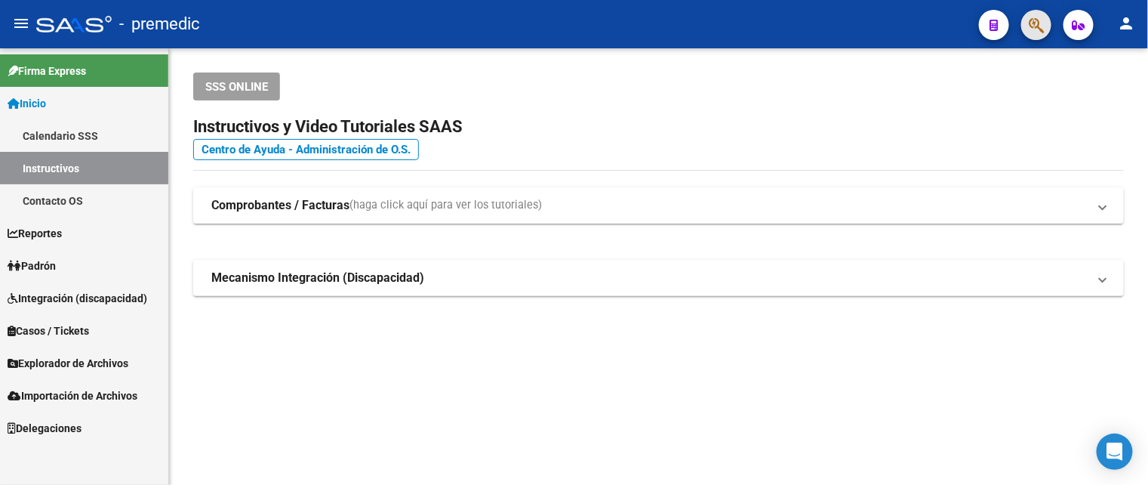
click at [1026, 26] on button "button" at bounding box center [1036, 25] width 30 height 30
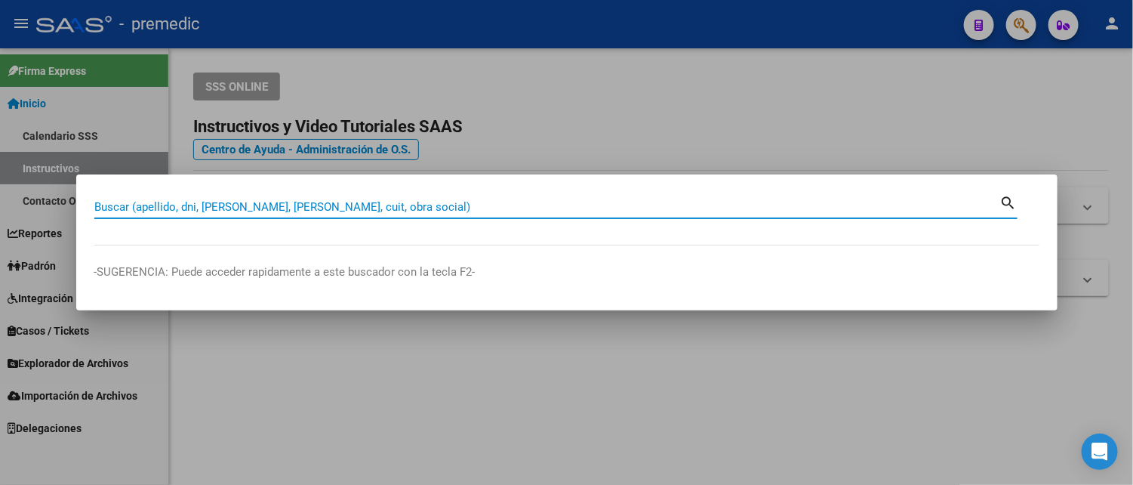
paste input "36616293"
type input "36616293"
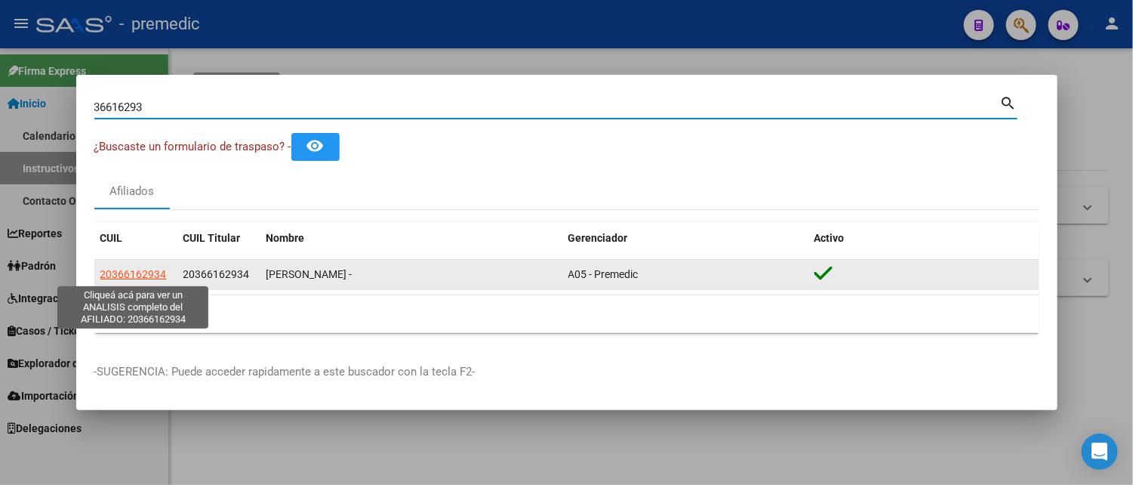
click at [136, 268] on span "20366162934" at bounding box center [133, 274] width 66 height 12
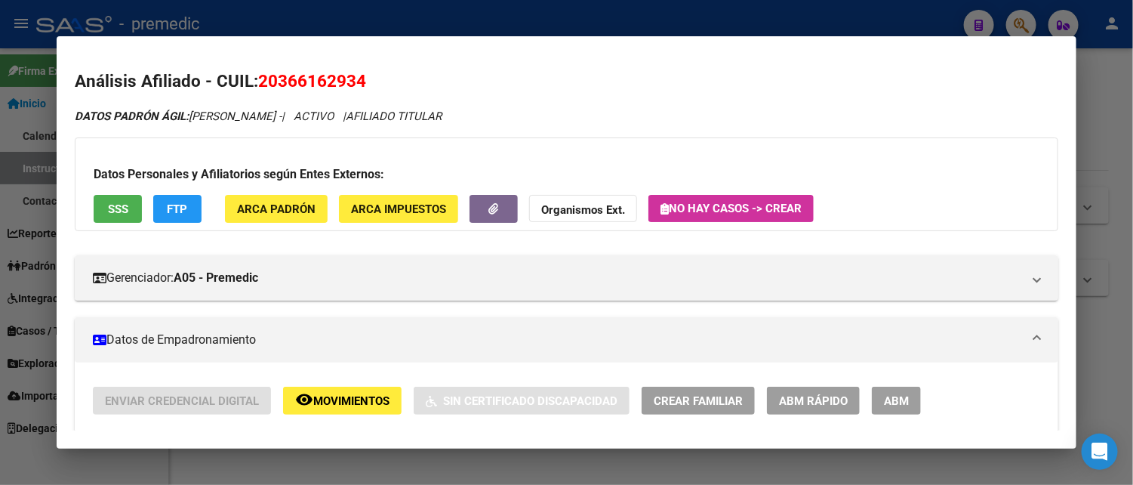
click at [177, 204] on span "FTP" at bounding box center [178, 209] width 20 height 14
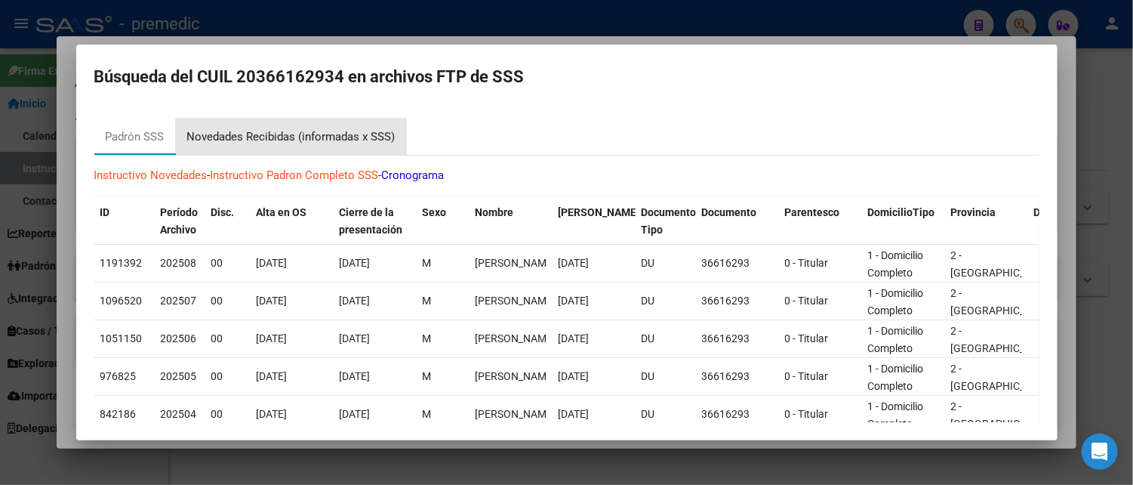
click at [293, 146] on div "Novedades Recibidas (informadas x SSS)" at bounding box center [291, 136] width 231 height 36
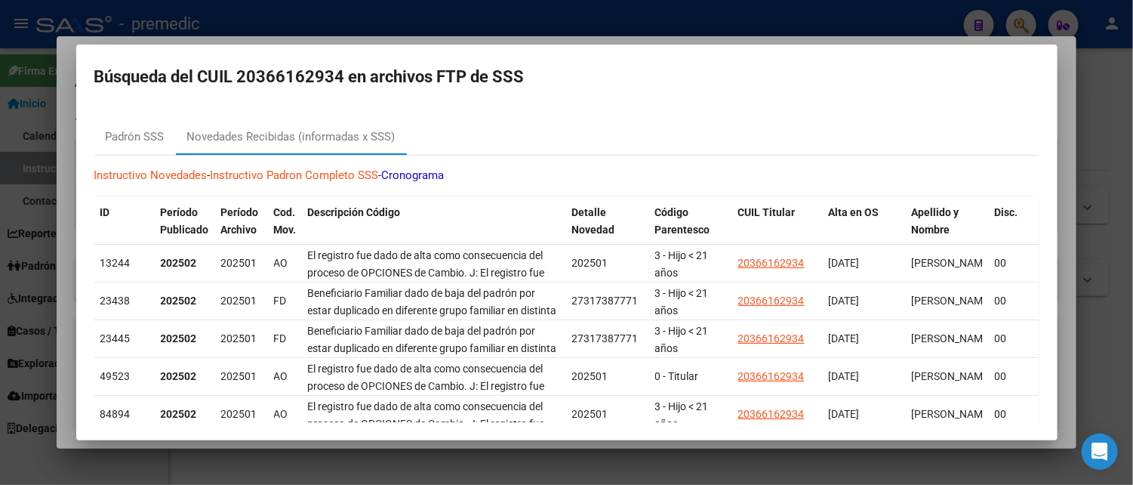
click at [50, 17] on div at bounding box center [566, 242] width 1133 height 485
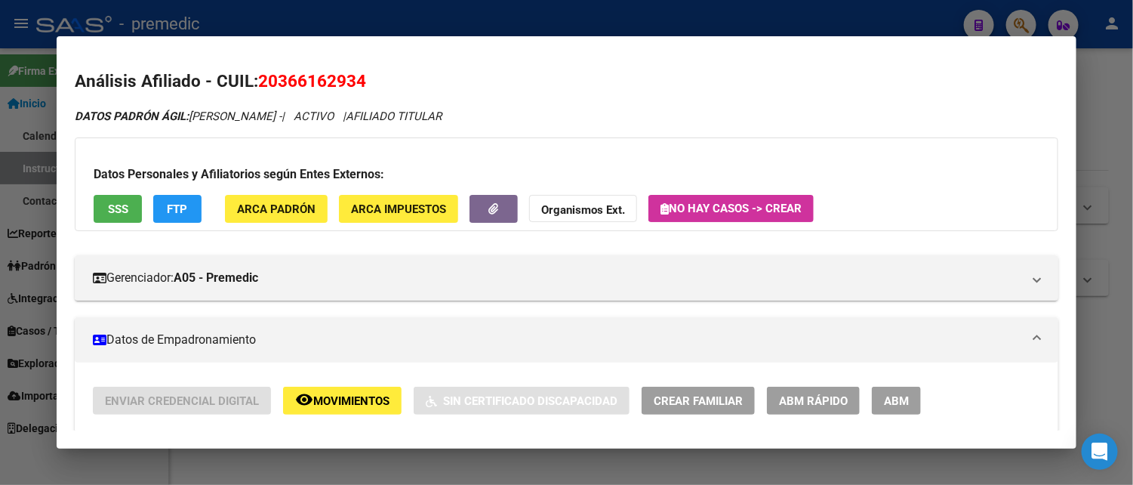
click at [0, 402] on div at bounding box center [566, 242] width 1133 height 485
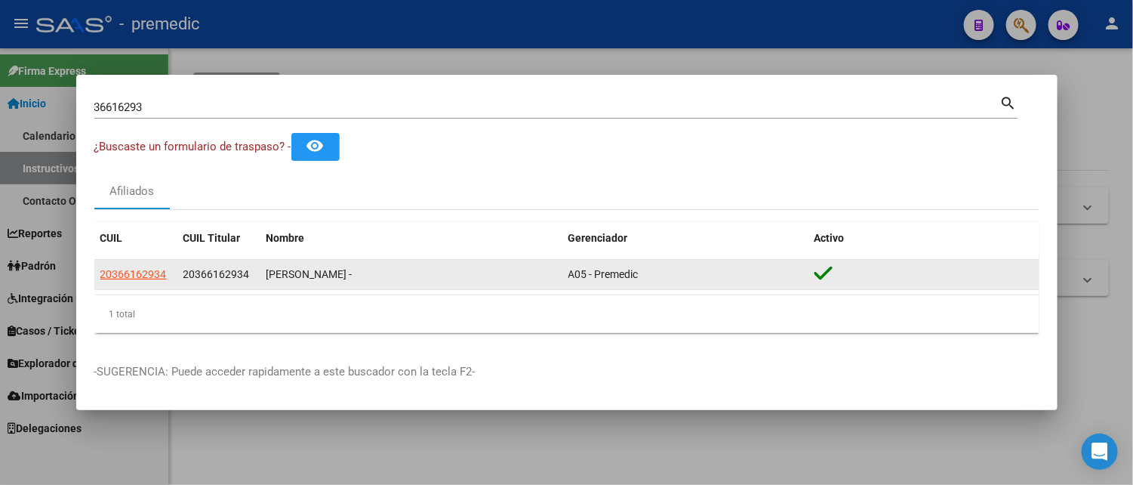
click at [151, 282] on app-link-go-to "20366162934" at bounding box center [133, 274] width 66 height 17
click at [149, 278] on span "20366162934" at bounding box center [133, 274] width 66 height 12
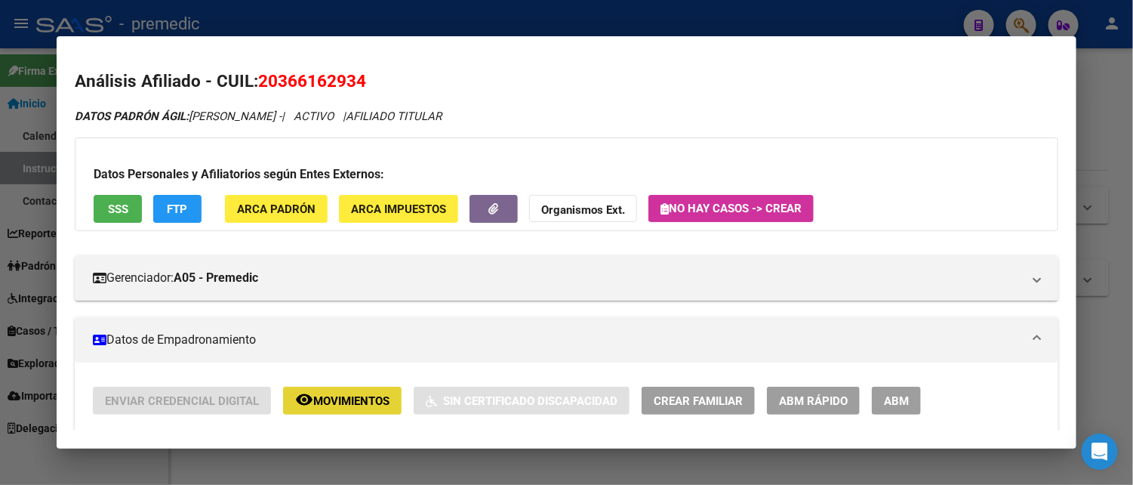
click at [326, 392] on button "remove_red_eye Movimientos" at bounding box center [342, 400] width 118 height 28
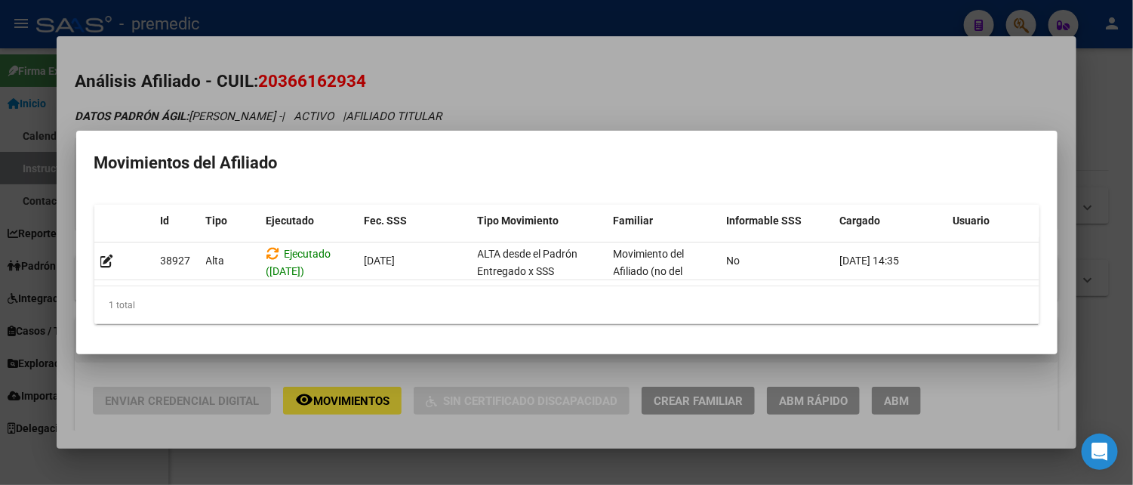
click at [314, 391] on div at bounding box center [566, 242] width 1133 height 485
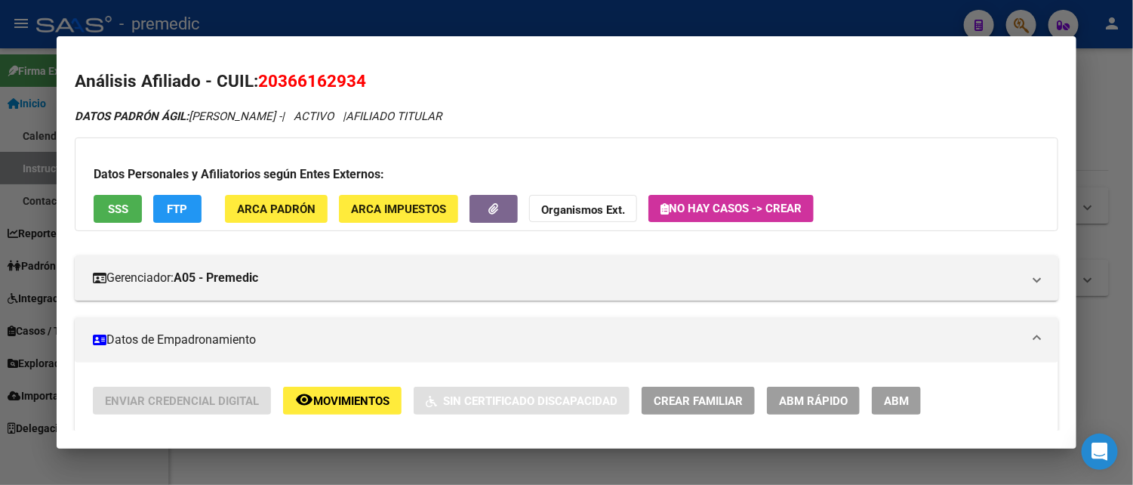
click at [1106, 140] on div at bounding box center [566, 242] width 1133 height 485
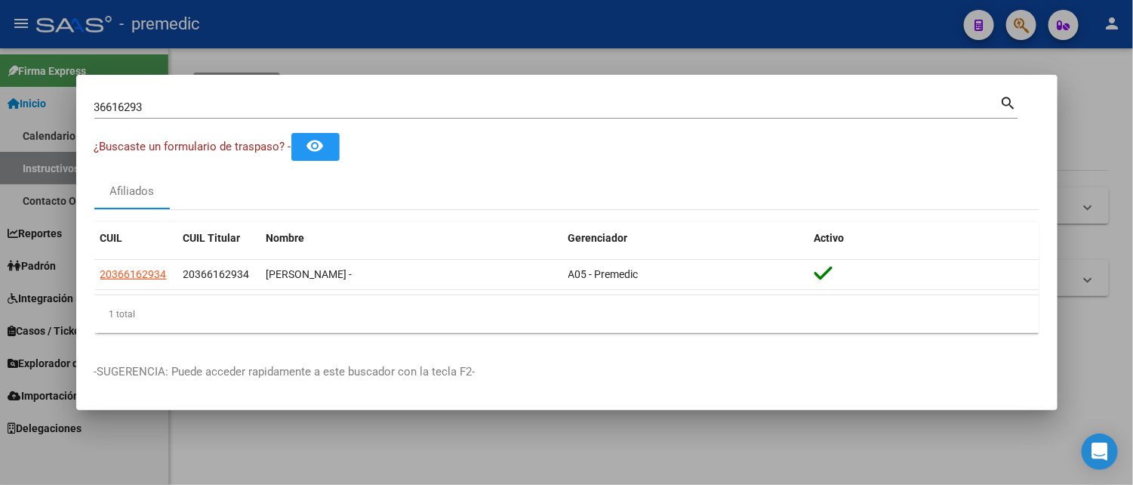
click at [841, 456] on div at bounding box center [566, 242] width 1133 height 485
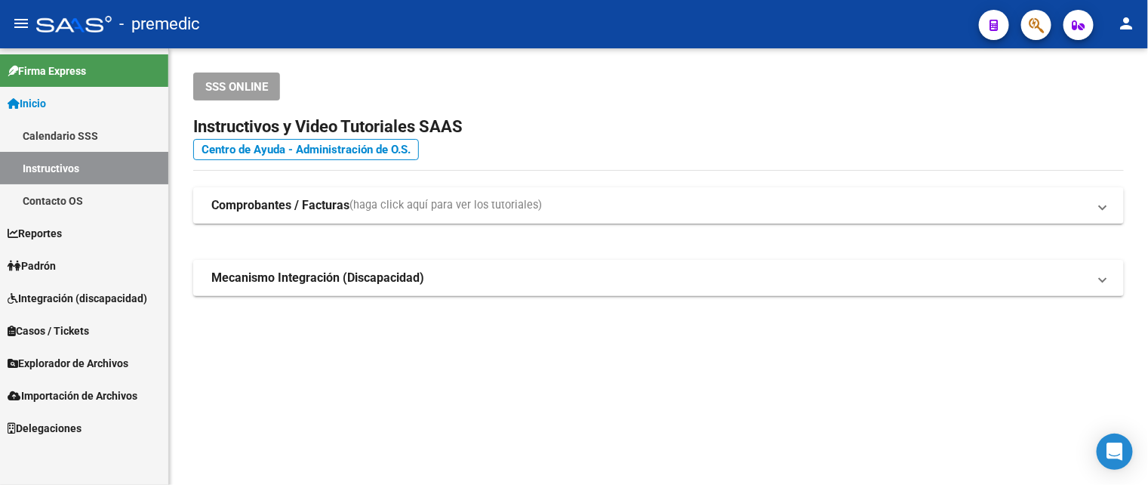
click at [1078, 384] on mat-sidenav-content "SSS ONLINE Instructivos y Video Tutoriales SAAS Centro de Ayuda - Administració…" at bounding box center [658, 266] width 979 height 436
